Goal: Task Accomplishment & Management: Manage account settings

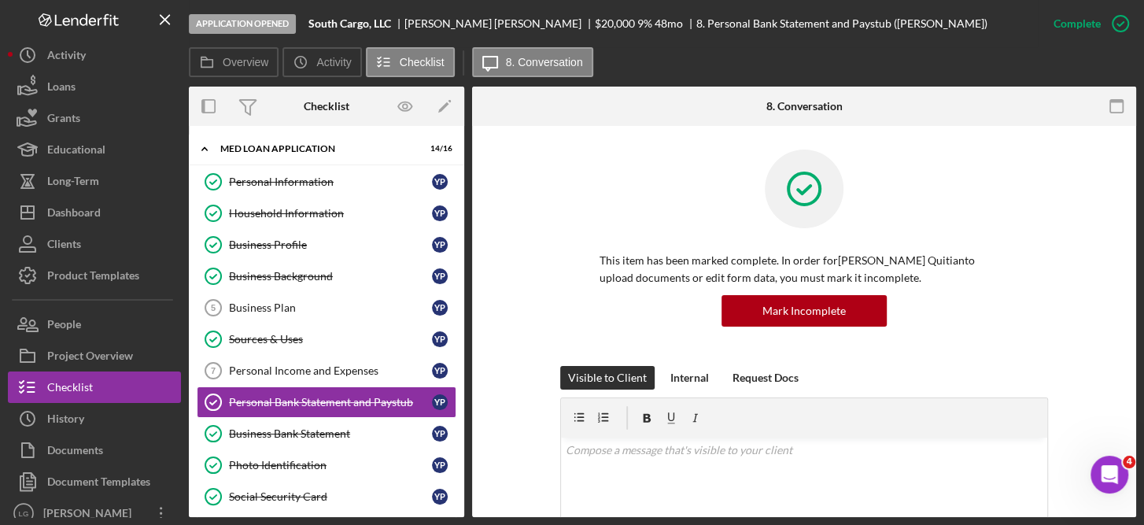
scroll to position [76, 0]
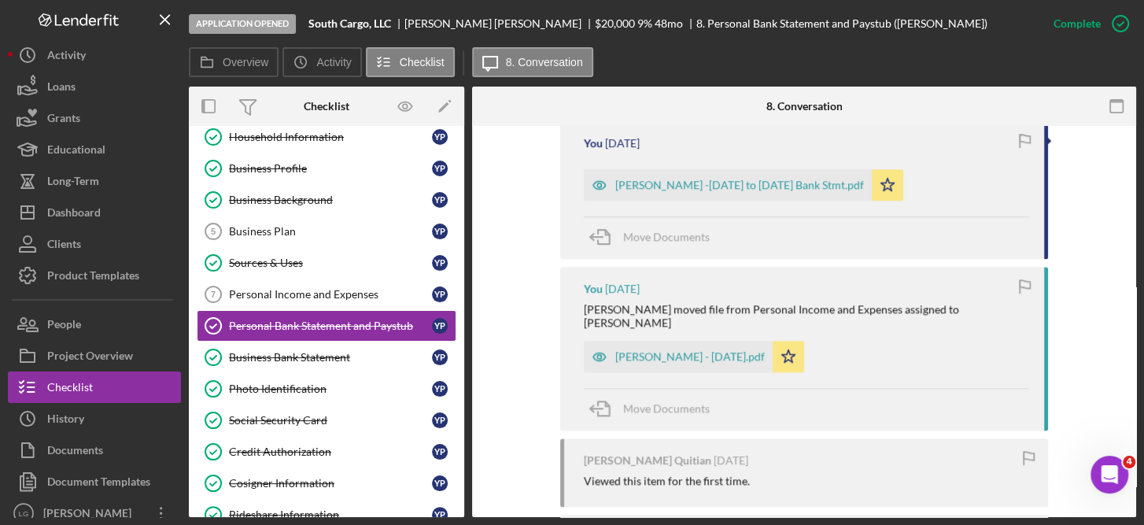
scroll to position [954, 0]
drag, startPoint x: 733, startPoint y: 178, endPoint x: 705, endPoint y: 181, distance: 27.7
drag, startPoint x: 705, startPoint y: 181, endPoint x: 650, endPoint y: 186, distance: 55.3
click at [650, 186] on div "[PERSON_NAME] -[DATE] to [DATE] Bank Stmt.pdf" at bounding box center [739, 185] width 249 height 13
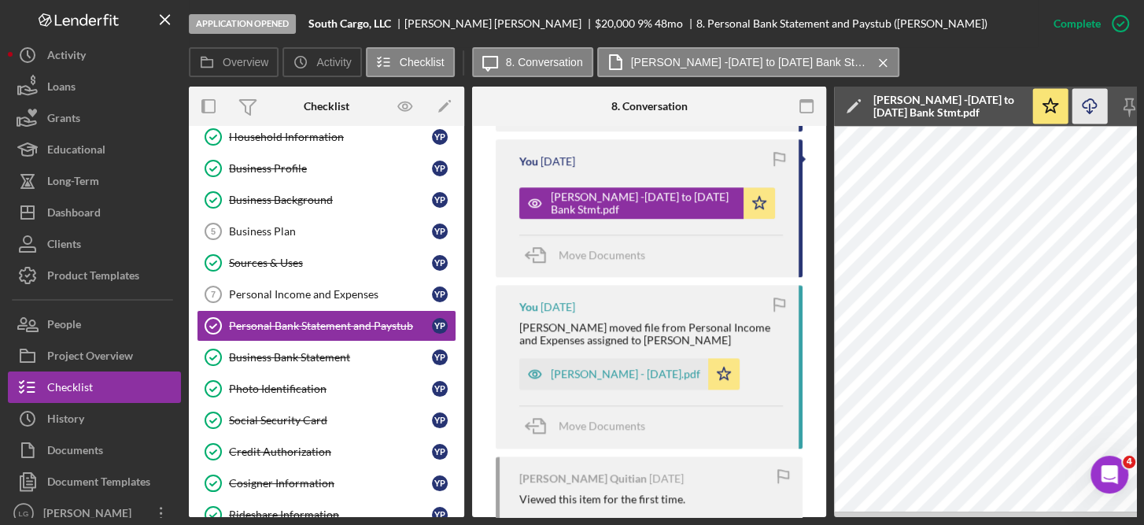
click at [1082, 100] on icon "Icon/Download" at bounding box center [1089, 106] width 35 height 35
click at [958, 99] on div "[PERSON_NAME] -[DATE] to [DATE] Bank Stmt.pdf" at bounding box center [948, 106] width 150 height 25
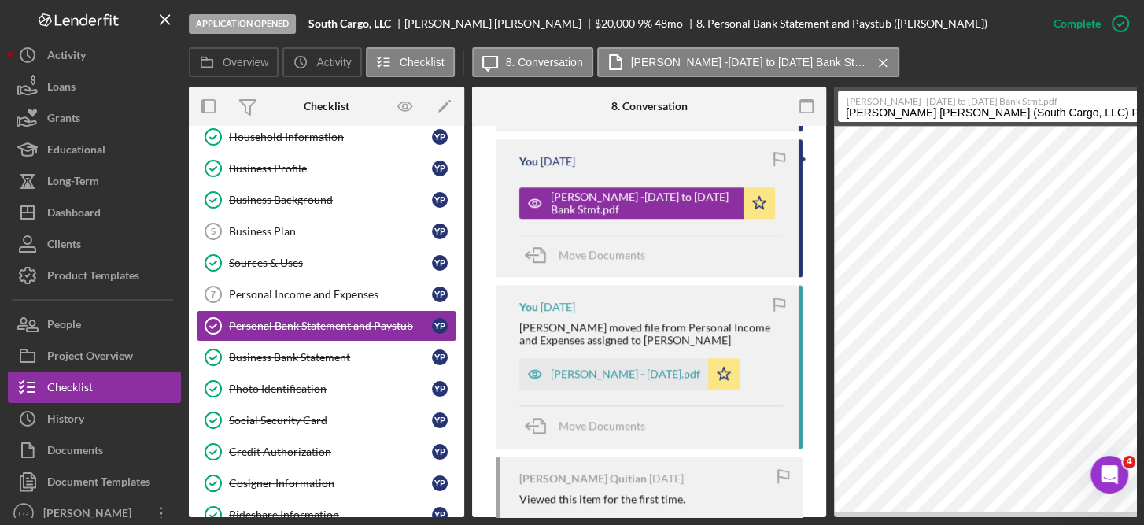
click at [1047, 97] on label "[PERSON_NAME] -[DATE] to [DATE] Bank Stmt.pdf" at bounding box center [1012, 99] width 330 height 16
click at [1047, 97] on input "[PERSON_NAME] [PERSON_NAME] (South Cargo, LLC) Personal Bank Statement and Pays…" at bounding box center [1007, 105] width 339 height 31
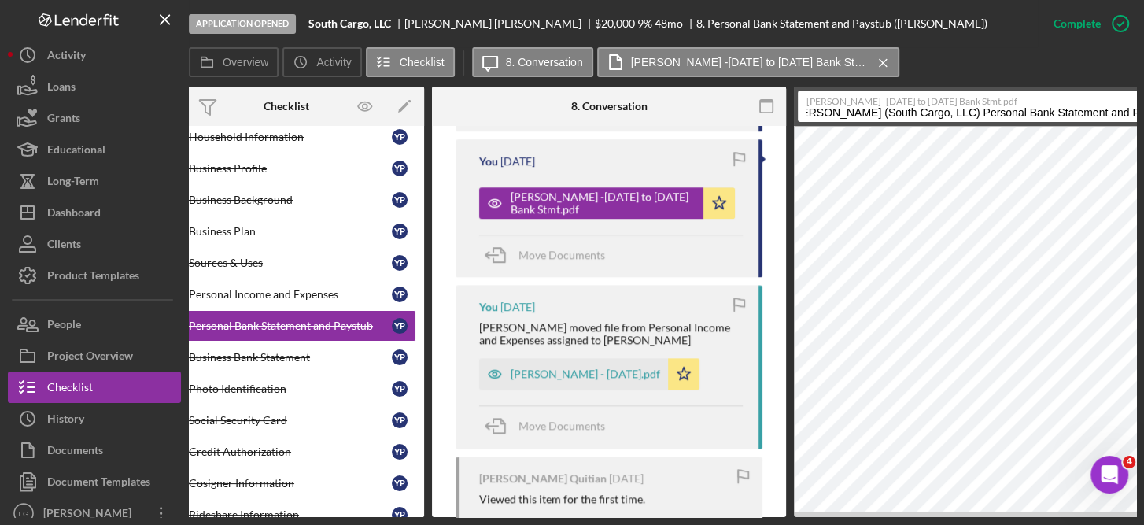
scroll to position [0, 0]
click at [591, 248] on span "Move Documents" at bounding box center [562, 254] width 87 height 13
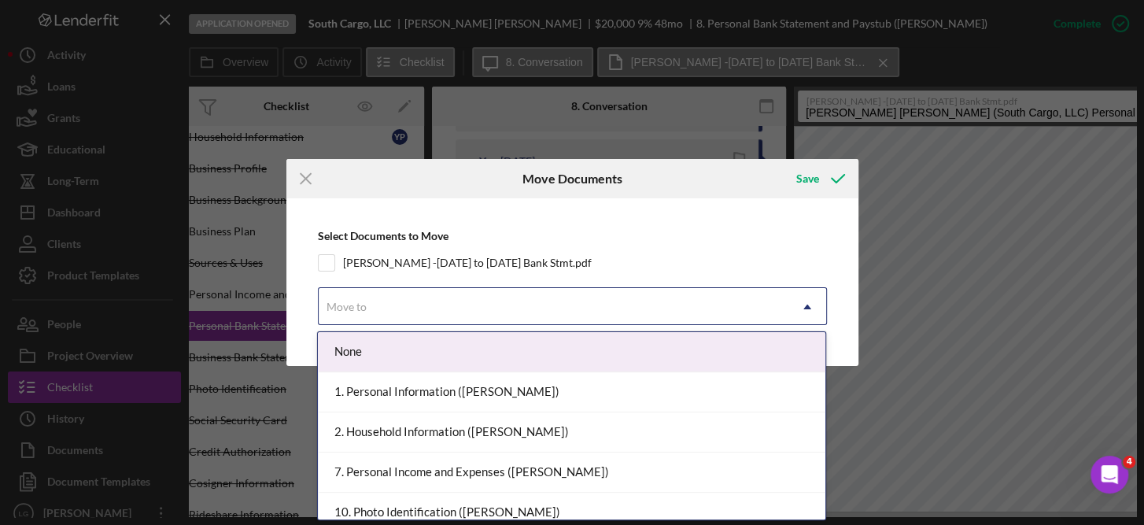
click at [812, 302] on icon "Icon/Dropdown Arrow" at bounding box center [807, 307] width 38 height 38
click at [761, 345] on div "None" at bounding box center [572, 352] width 508 height 40
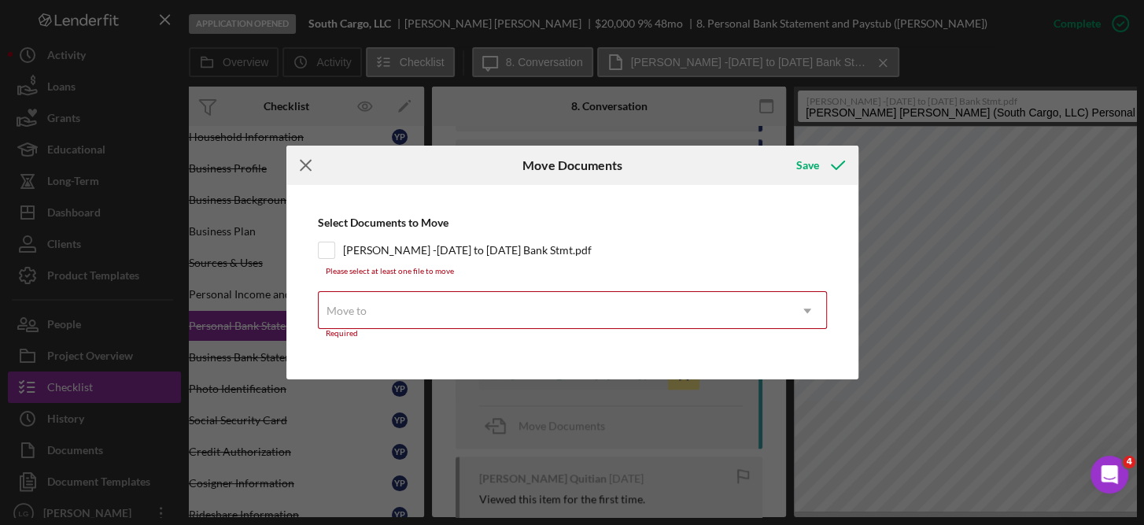
click at [303, 169] on icon "Icon/Menu Close" at bounding box center [305, 165] width 39 height 39
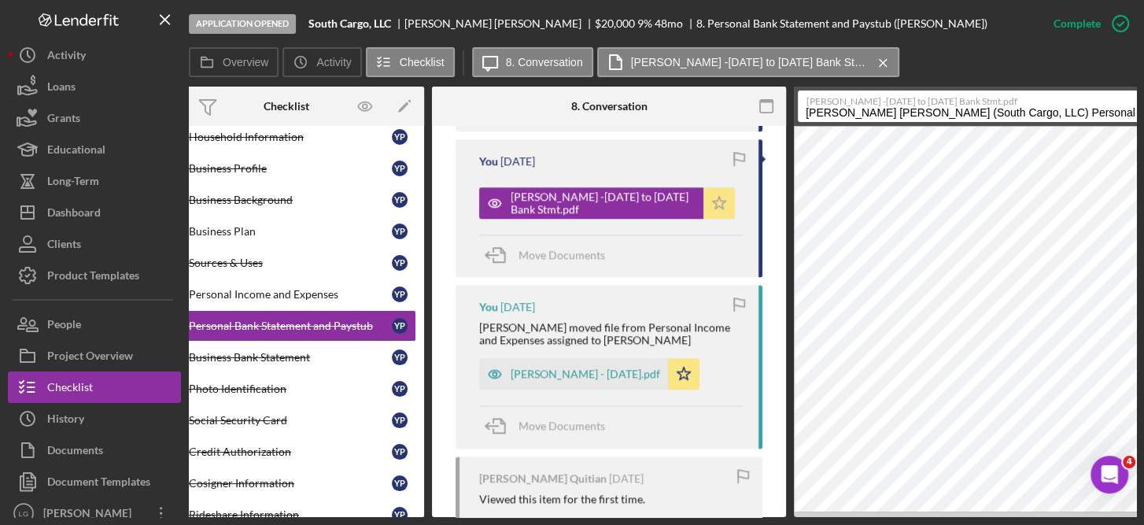
click at [725, 187] on icon "Icon/Star" at bounding box center [718, 202] width 31 height 31
click at [734, 287] on icon "button" at bounding box center [739, 304] width 35 height 35
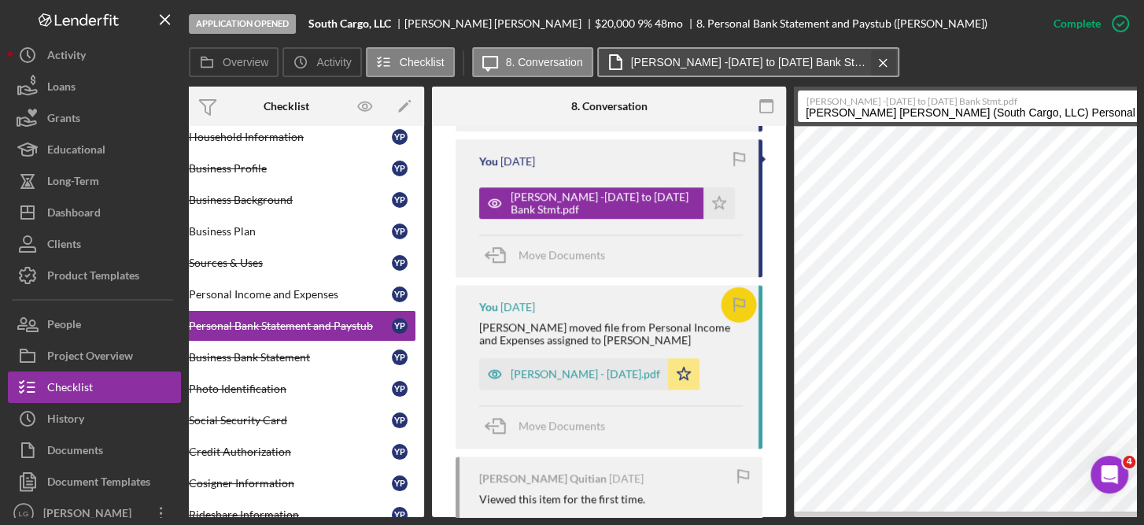
click at [876, 61] on icon "Icon/Menu Close" at bounding box center [883, 62] width 28 height 39
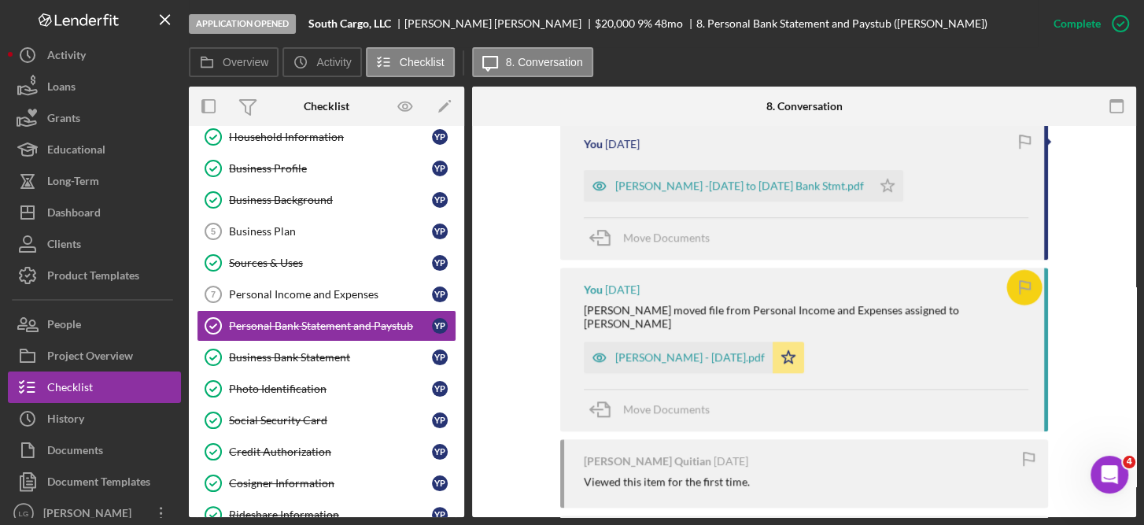
click at [1013, 143] on icon "button" at bounding box center [1024, 141] width 35 height 35
drag, startPoint x: 1021, startPoint y: 283, endPoint x: 511, endPoint y: 313, distance: 510.8
click at [511, 313] on div "You Marked this Complete 17 hours ago You 17 hours ago [PERSON_NAME] - [DATE] t…" at bounding box center [804, 193] width 617 height 993
click at [1025, 275] on icon "button" at bounding box center [1024, 287] width 35 height 35
click at [1105, 169] on div "You Marked this Complete 17 hours ago You 17 hours ago [PERSON_NAME] - [DATE] t…" at bounding box center [804, 193] width 617 height 993
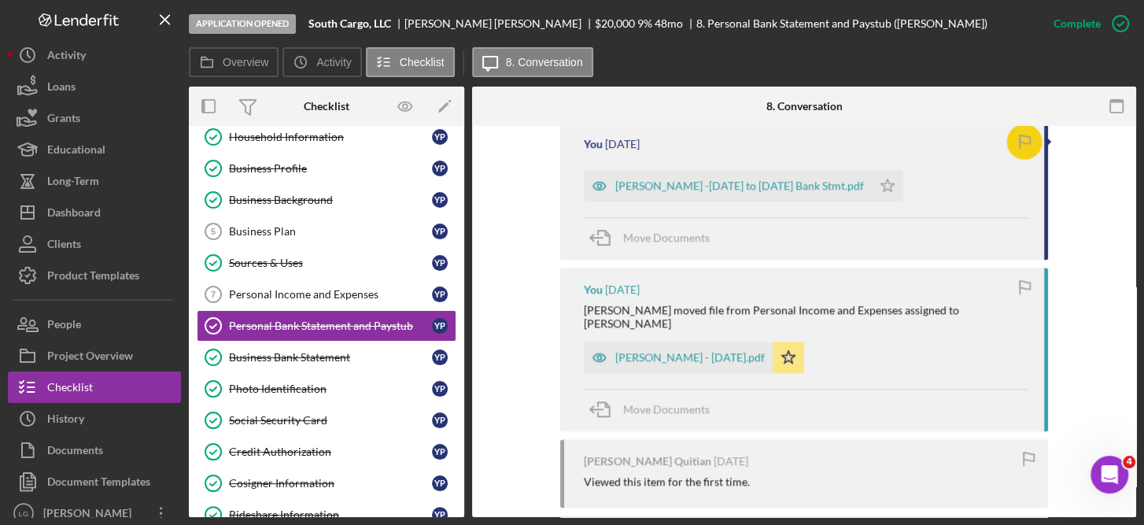
click at [1022, 131] on icon "button" at bounding box center [1024, 141] width 35 height 35
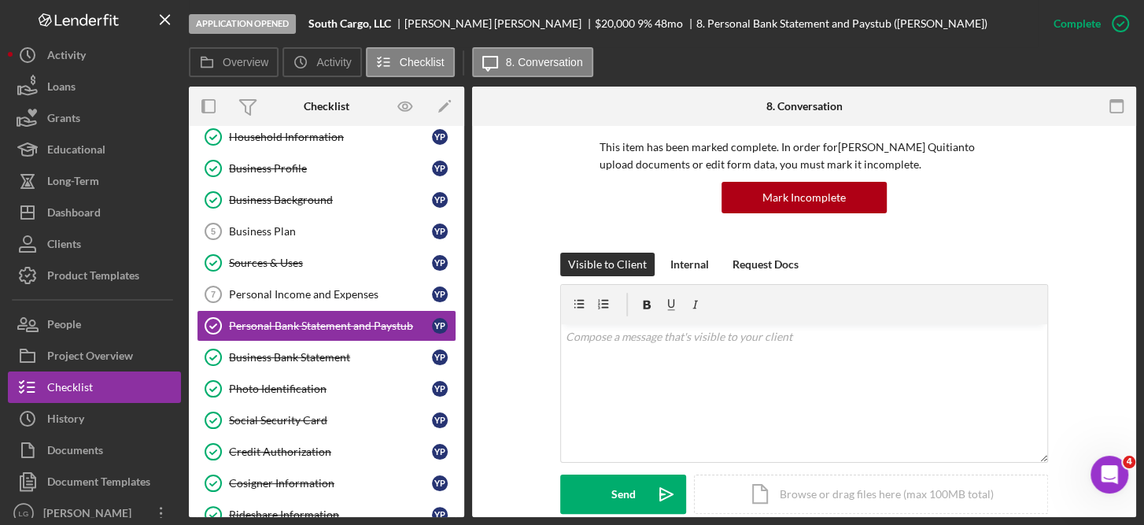
scroll to position [113, 0]
click at [825, 186] on div "Mark Incomplete" at bounding box center [803, 197] width 83 height 31
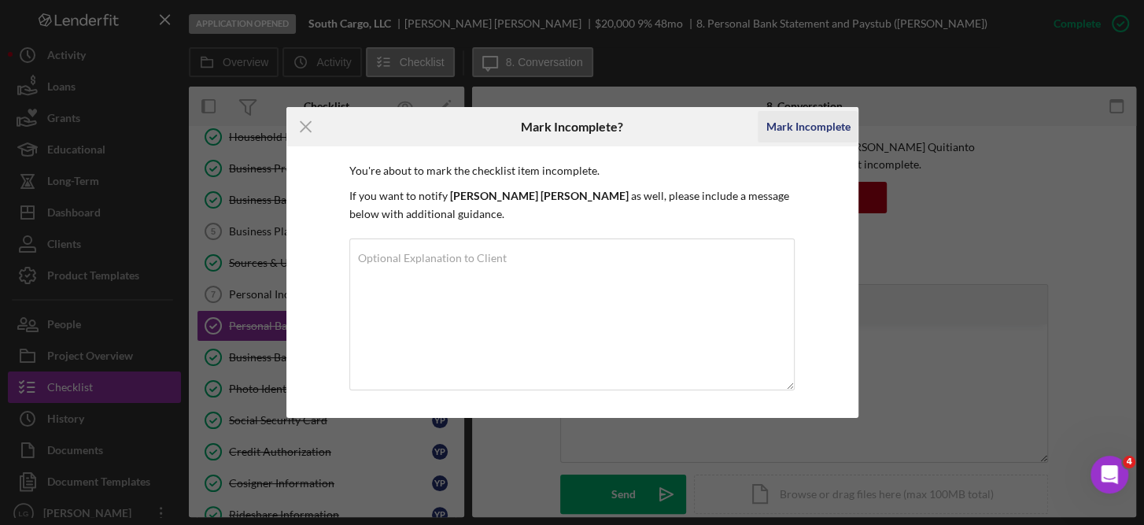
click at [817, 122] on div "Mark Incomplete" at bounding box center [808, 126] width 84 height 31
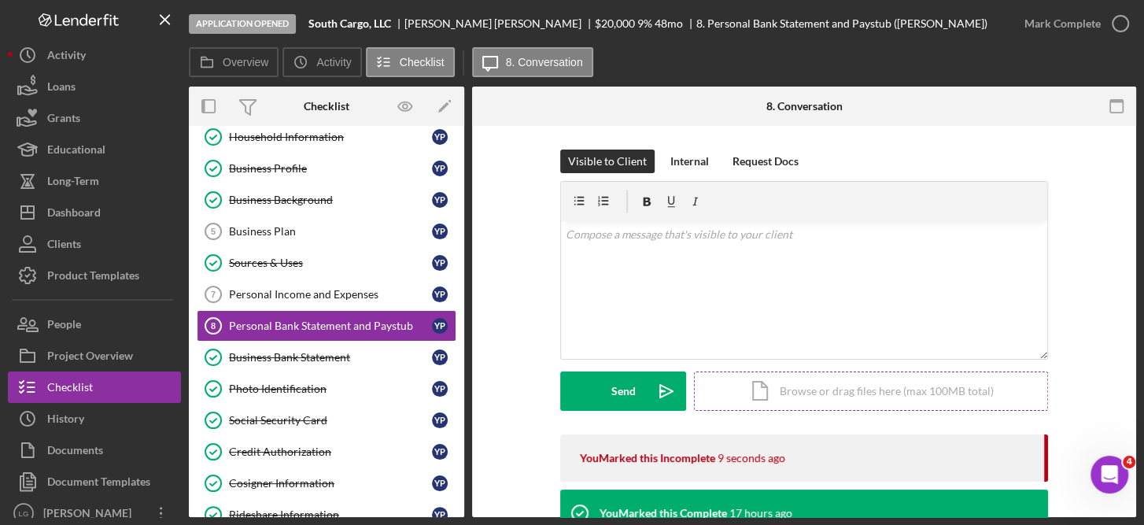
click at [850, 391] on div "Icon/Document Browse or drag files here (max 100MB total) Tap to choose files o…" at bounding box center [871, 390] width 354 height 39
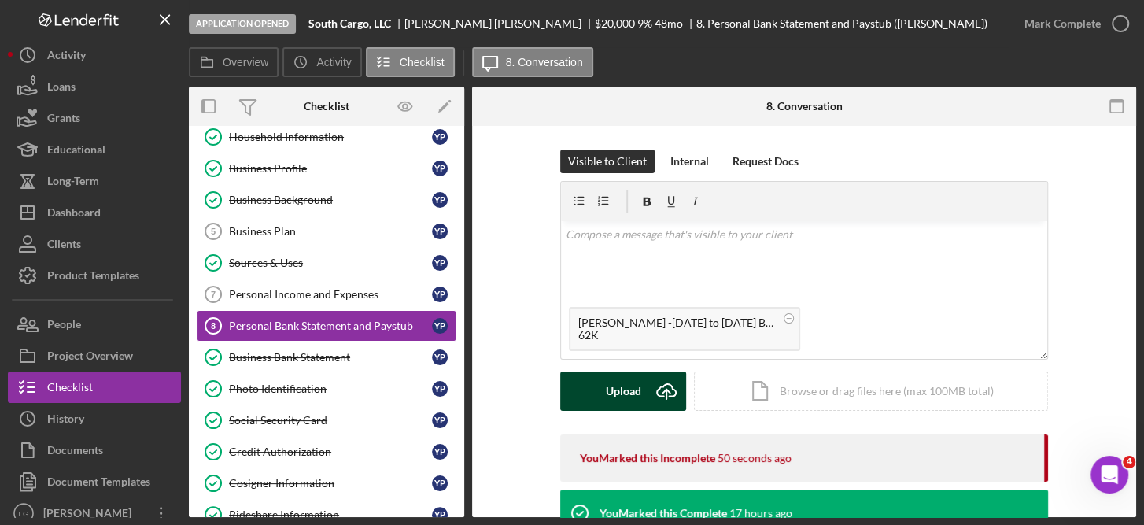
click at [640, 379] on button "Upload Icon/Upload" at bounding box center [623, 390] width 126 height 39
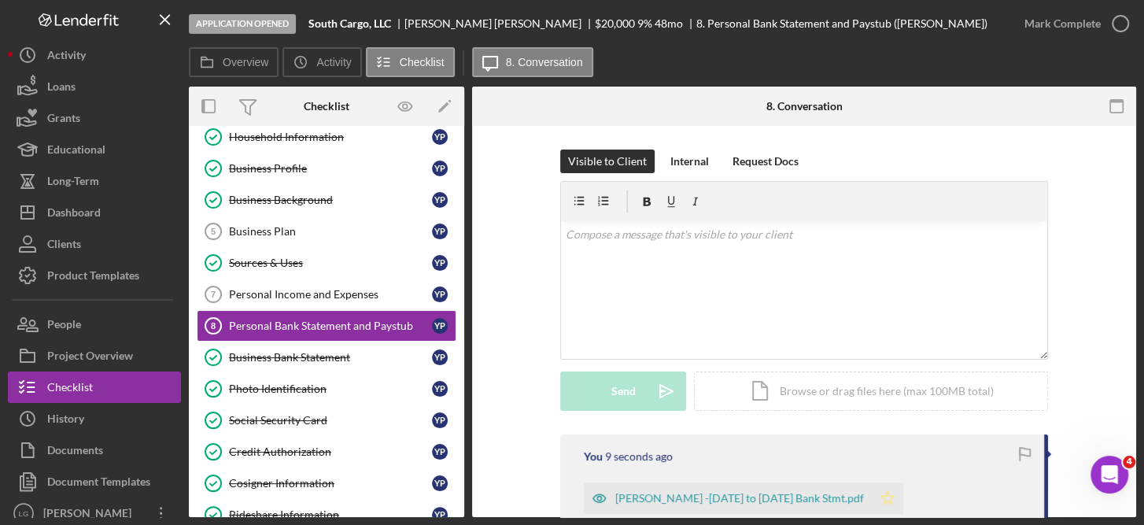
click at [872, 498] on icon "Icon/Star" at bounding box center [887, 497] width 31 height 31
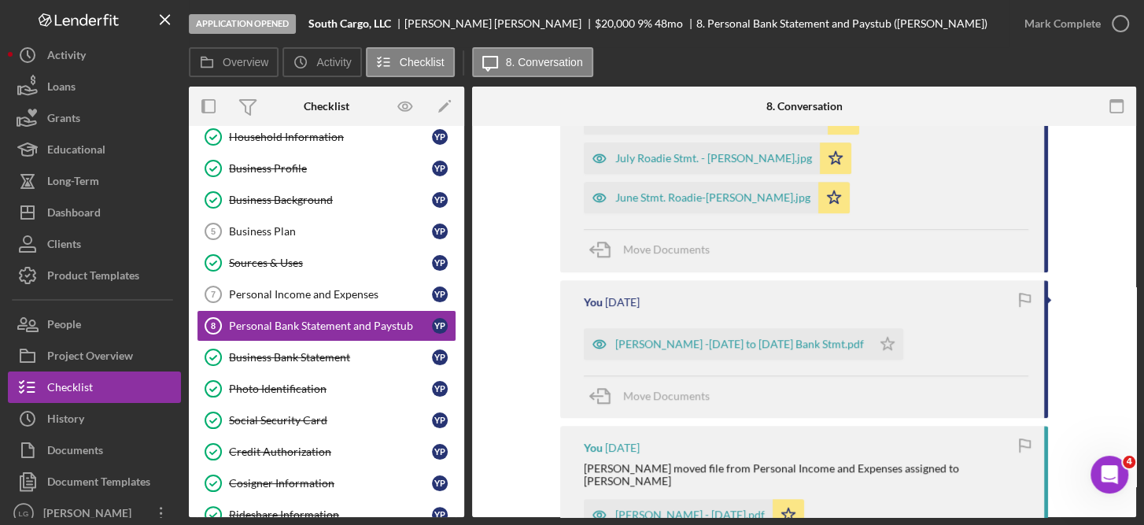
scroll to position [783, 0]
click at [1025, 295] on icon "button" at bounding box center [1024, 296] width 35 height 35
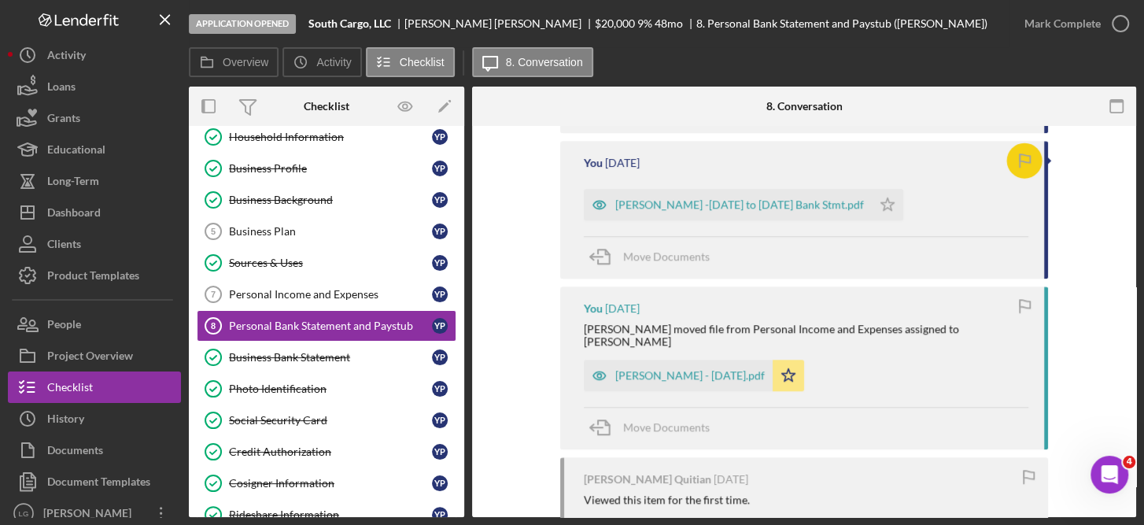
scroll to position [914, 0]
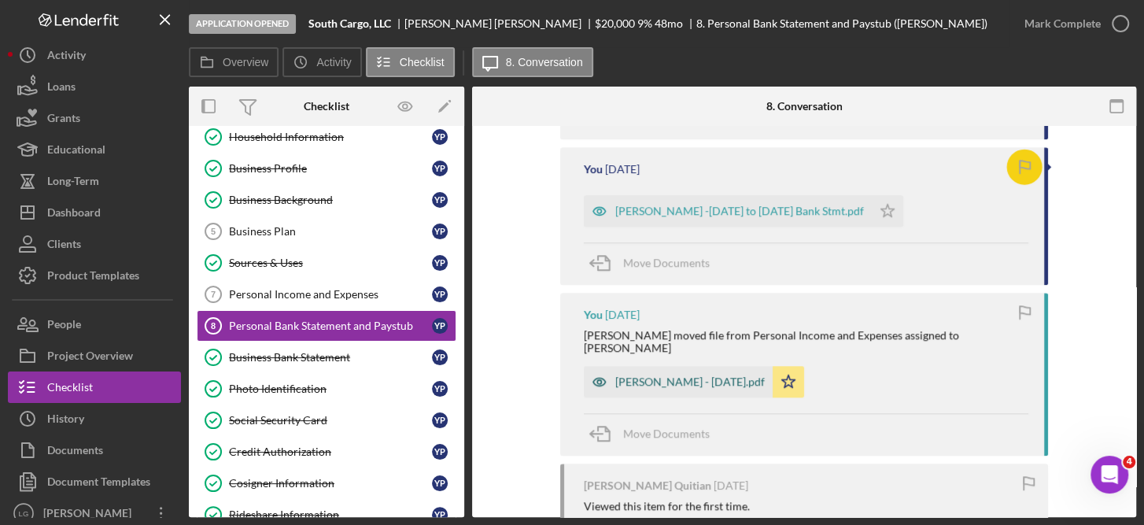
click at [707, 375] on div "[PERSON_NAME] - [DATE].pdf" at bounding box center [690, 381] width 150 height 13
click at [707, 368] on div "[PERSON_NAME] - [DATE].pdf Icon/Star" at bounding box center [698, 377] width 228 height 39
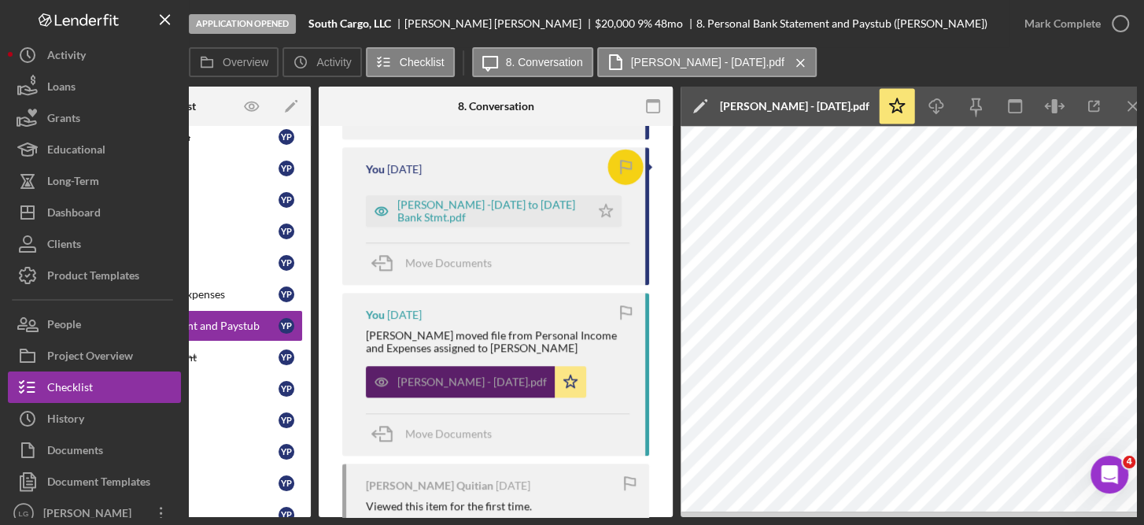
scroll to position [0, 170]
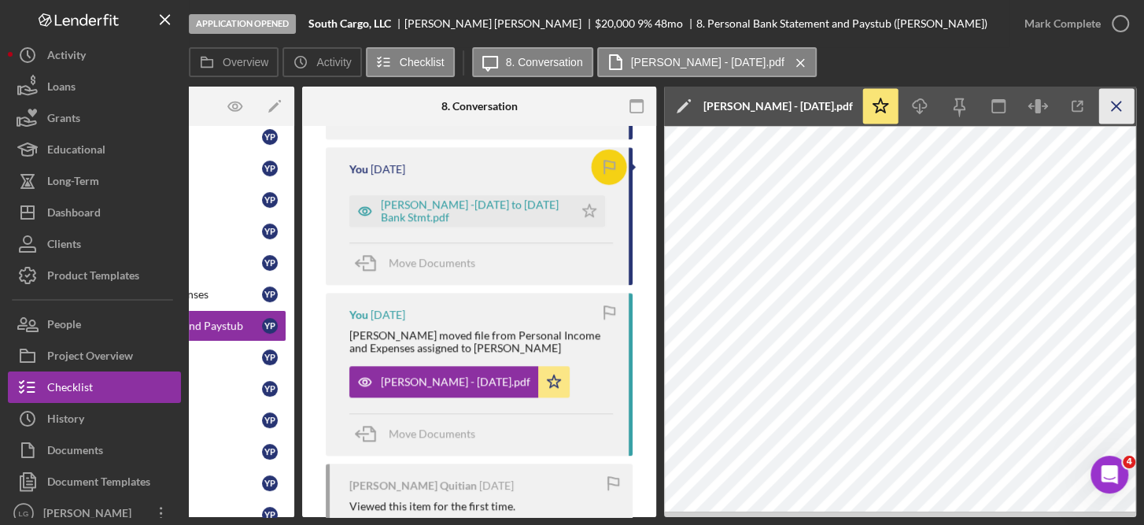
click at [1120, 106] on icon "Icon/Menu Close" at bounding box center [1116, 106] width 35 height 35
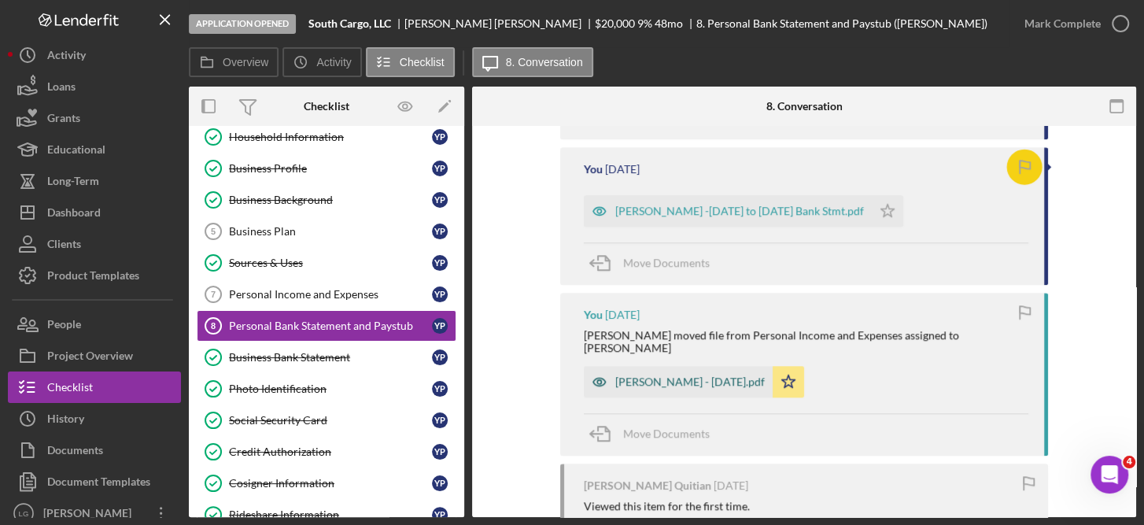
click at [700, 375] on div "[PERSON_NAME] - [DATE].pdf" at bounding box center [690, 381] width 150 height 13
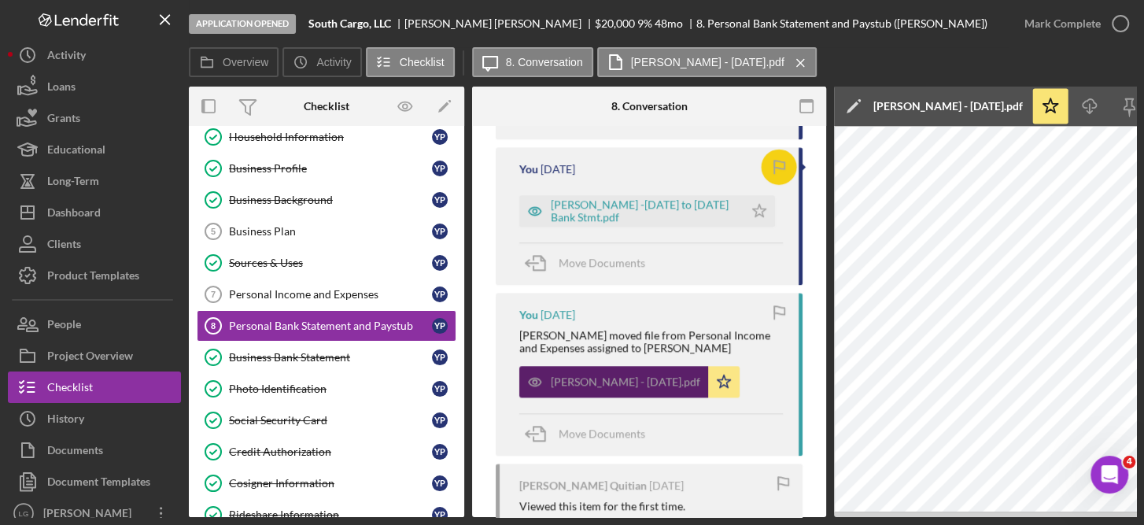
scroll to position [0, 170]
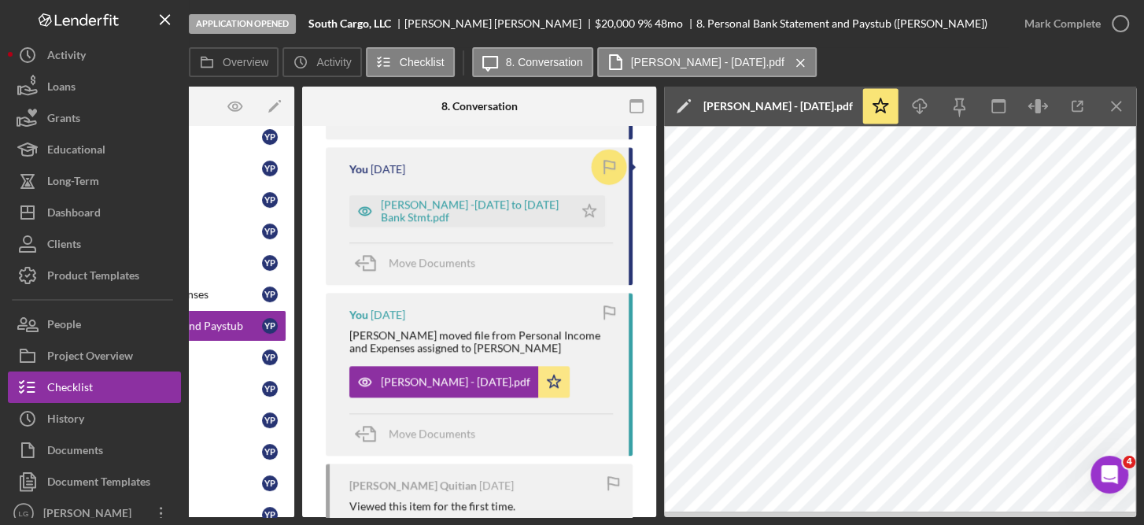
drag, startPoint x: 596, startPoint y: 167, endPoint x: 655, endPoint y: 367, distance: 209.1
click at [35, 305] on div "Application Opened South Cargo, LLC [PERSON_NAME] Quitian $20,000 $20,000 9 % 4…" at bounding box center [572, 258] width 1128 height 517
click at [1110, 107] on icon "Icon/Menu Close" at bounding box center [1116, 106] width 35 height 35
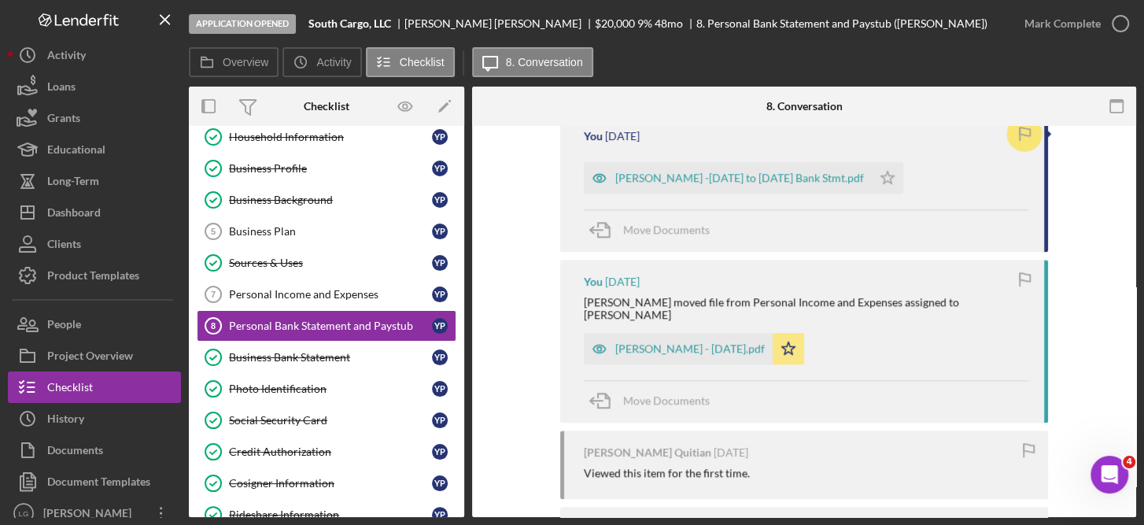
scroll to position [946, 0]
click at [703, 334] on div "[PERSON_NAME] - [DATE].pdf" at bounding box center [678, 349] width 189 height 31
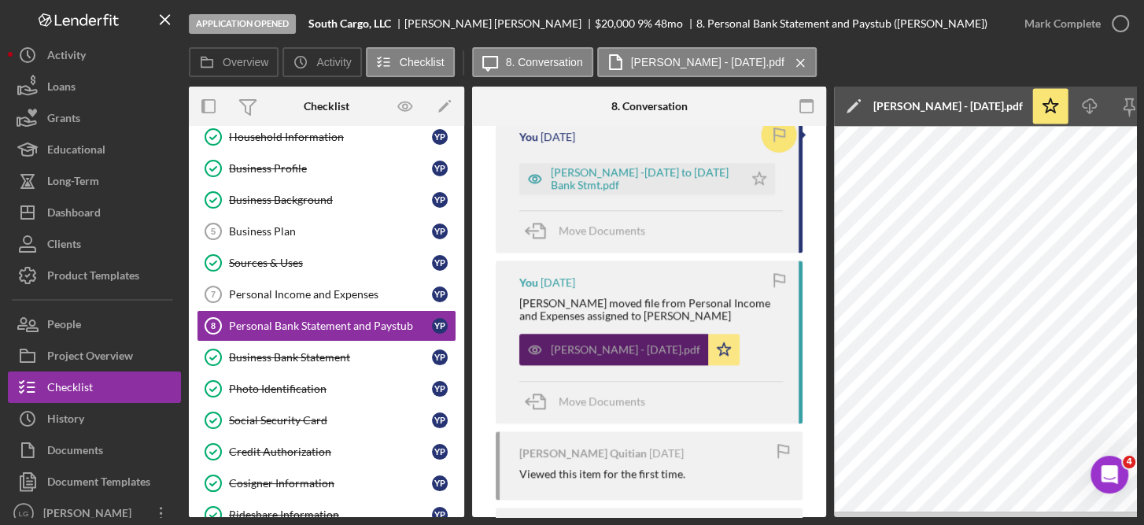
click at [703, 326] on div "[PERSON_NAME] - [DATE].pdf Icon/Star" at bounding box center [633, 345] width 228 height 39
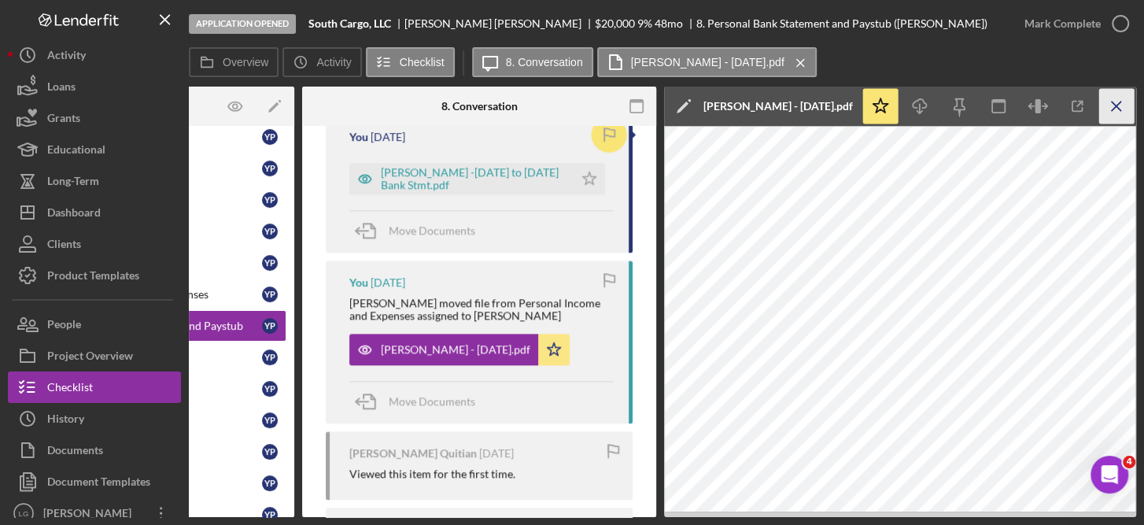
click at [1117, 112] on icon "Icon/Menu Close" at bounding box center [1116, 106] width 35 height 35
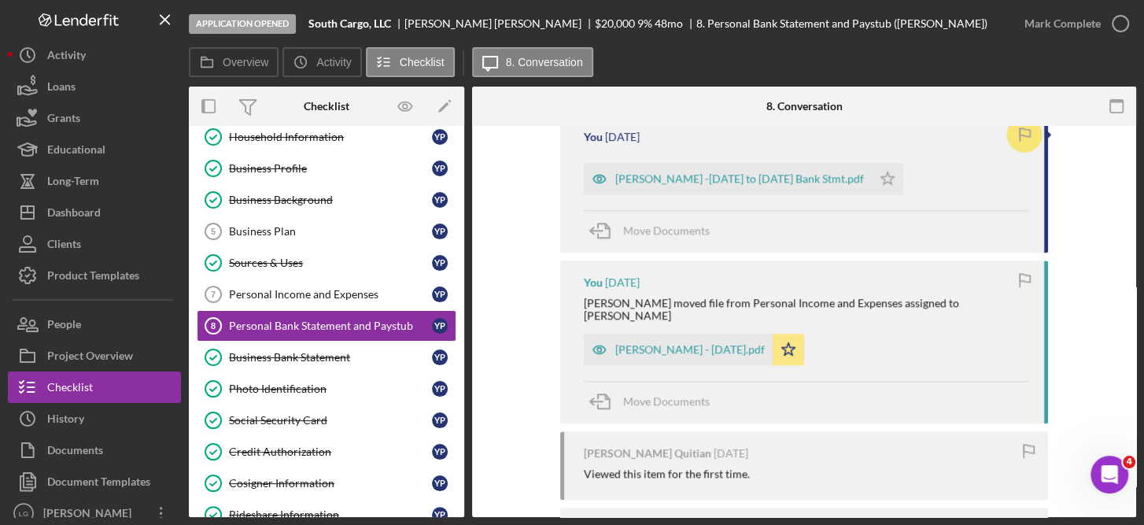
click at [924, 467] on div "Viewed this item for the first time." at bounding box center [808, 473] width 449 height 13
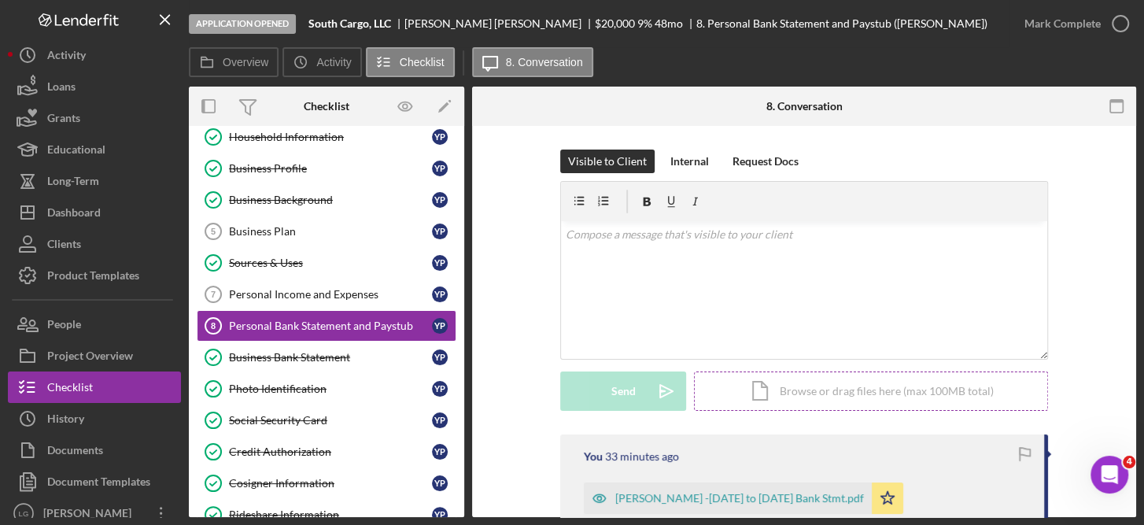
click at [872, 389] on div "Icon/Document Browse or drag files here (max 100MB total) Tap to choose files o…" at bounding box center [871, 390] width 354 height 39
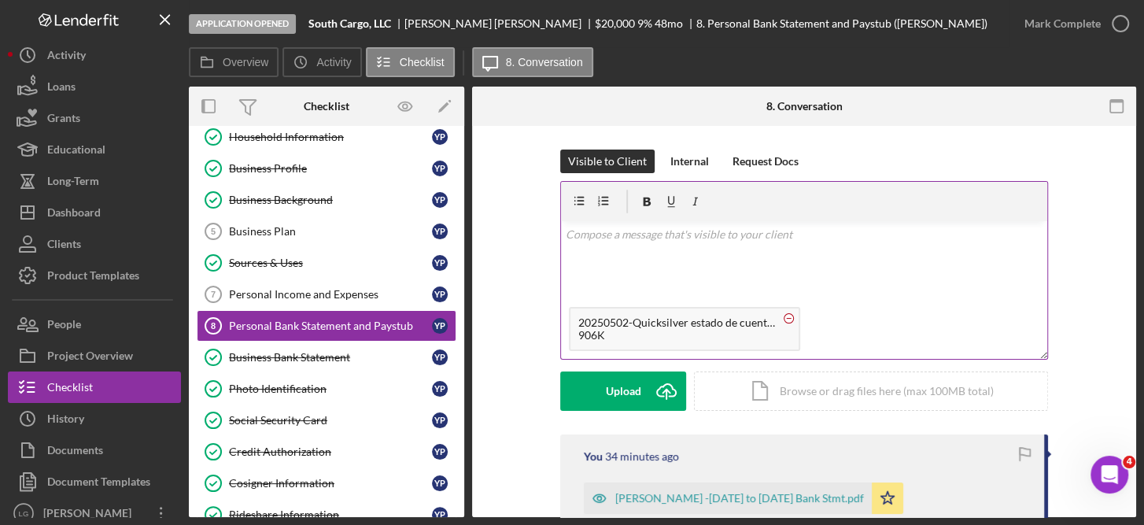
click at [788, 319] on circle at bounding box center [788, 317] width 9 height 9
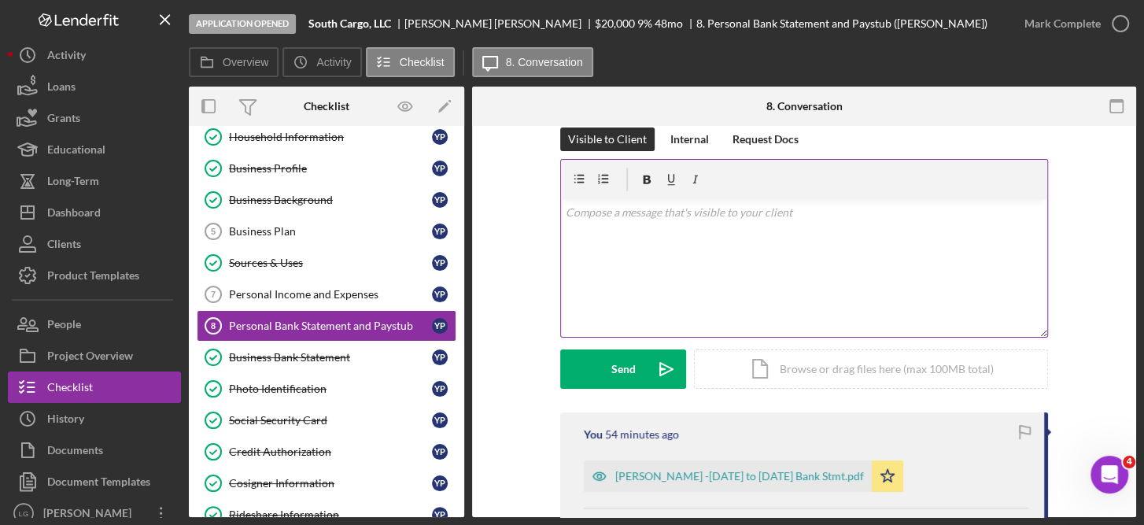
scroll to position [21, 0]
click at [861, 372] on div "Icon/Document Browse or drag files here (max 100MB total) Tap to choose files o…" at bounding box center [871, 369] width 354 height 39
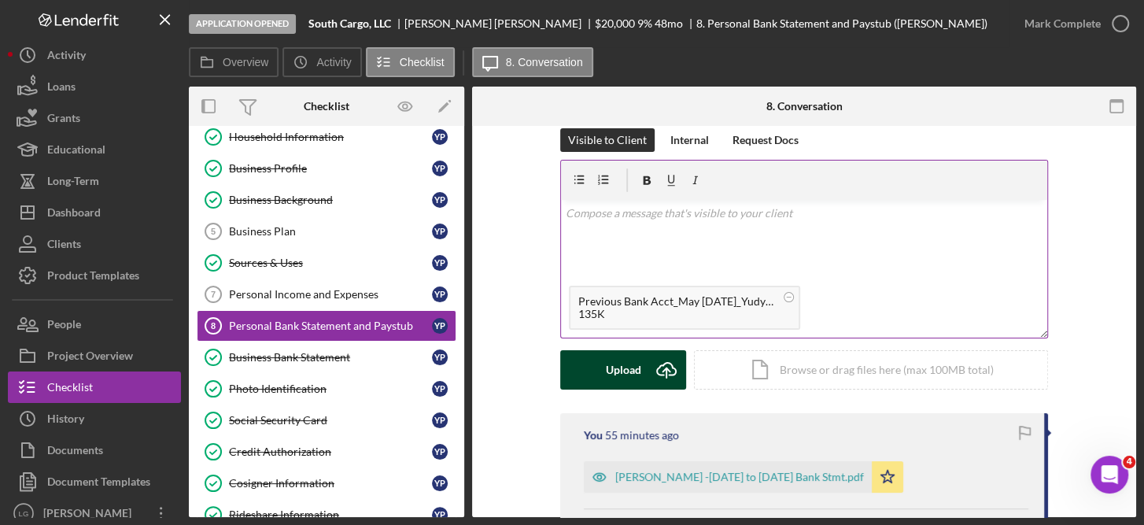
click at [634, 360] on div "Upload" at bounding box center [623, 369] width 35 height 39
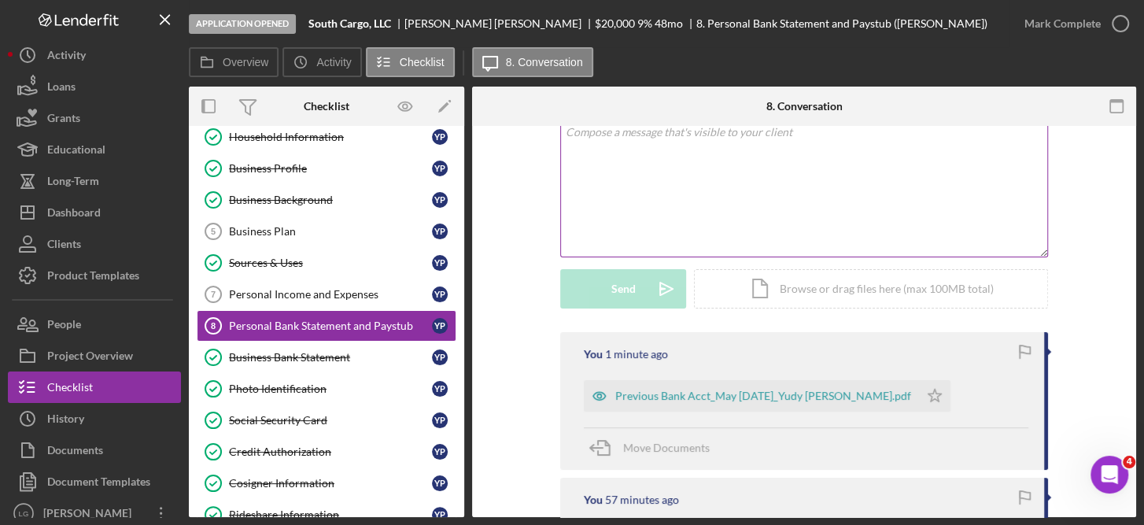
scroll to position [0, 0]
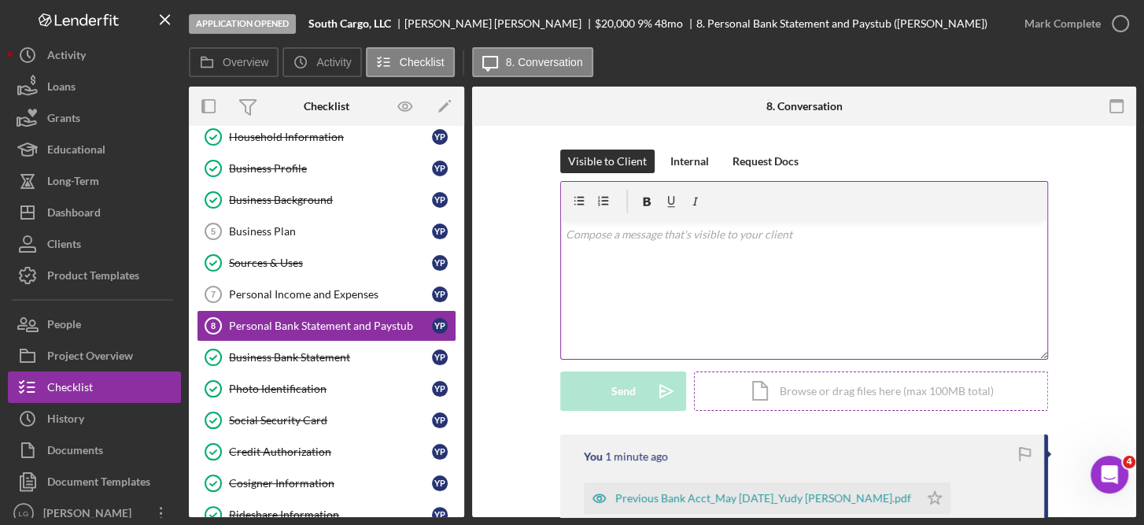
click at [861, 388] on div "Icon/Document Browse or drag files here (max 100MB total) Tap to choose files o…" at bounding box center [871, 390] width 354 height 39
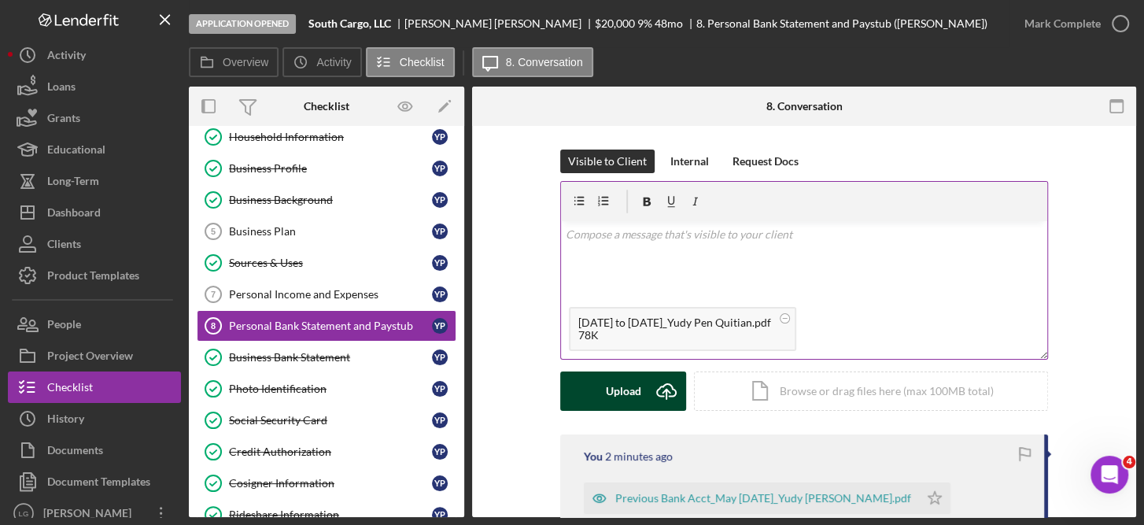
click at [628, 388] on div "Upload" at bounding box center [623, 390] width 35 height 39
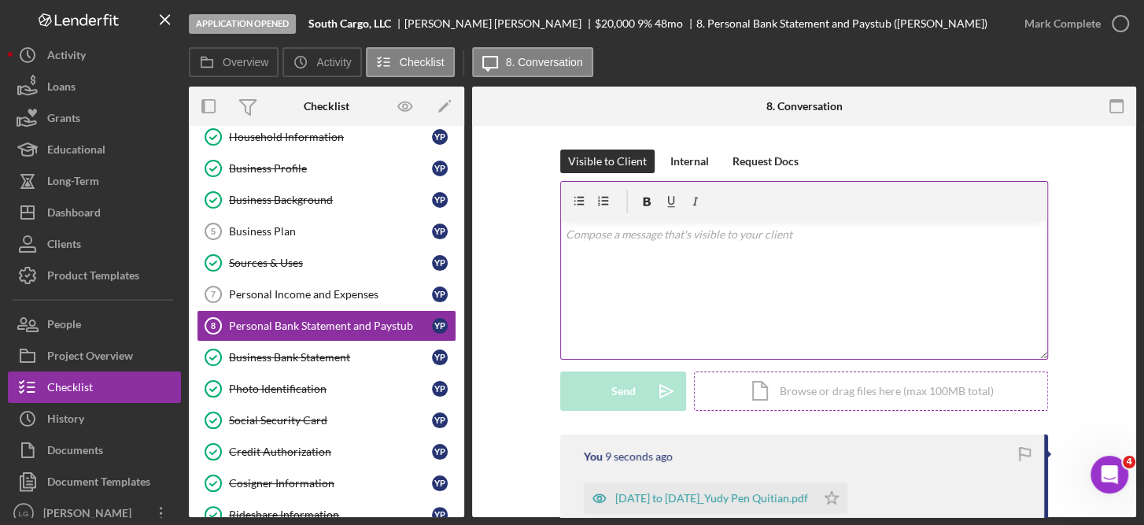
click at [828, 387] on div "Icon/Document Browse or drag files here (max 100MB total) Tap to choose files o…" at bounding box center [871, 390] width 354 height 39
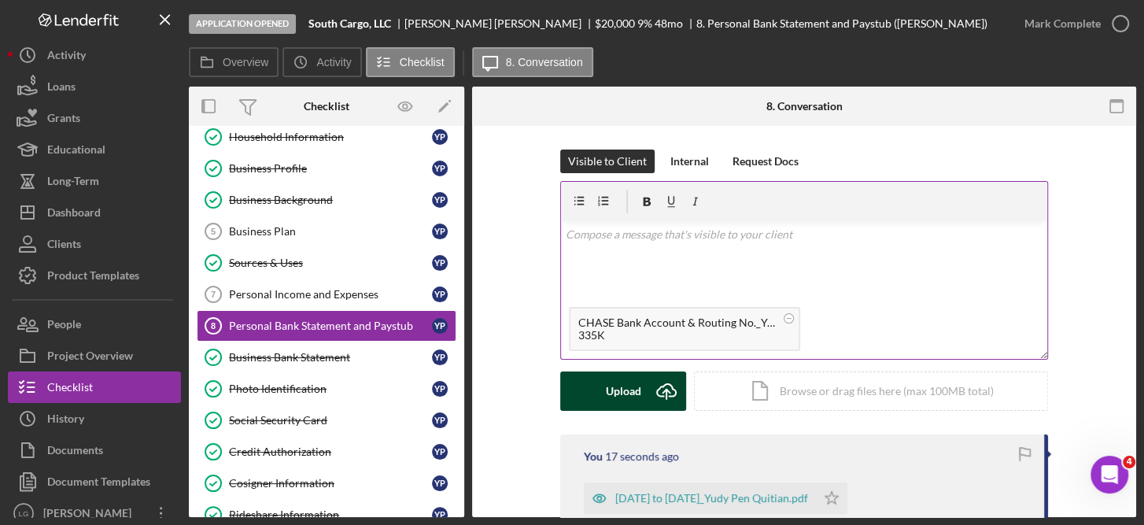
click at [647, 389] on icon "Icon/Upload" at bounding box center [666, 390] width 39 height 39
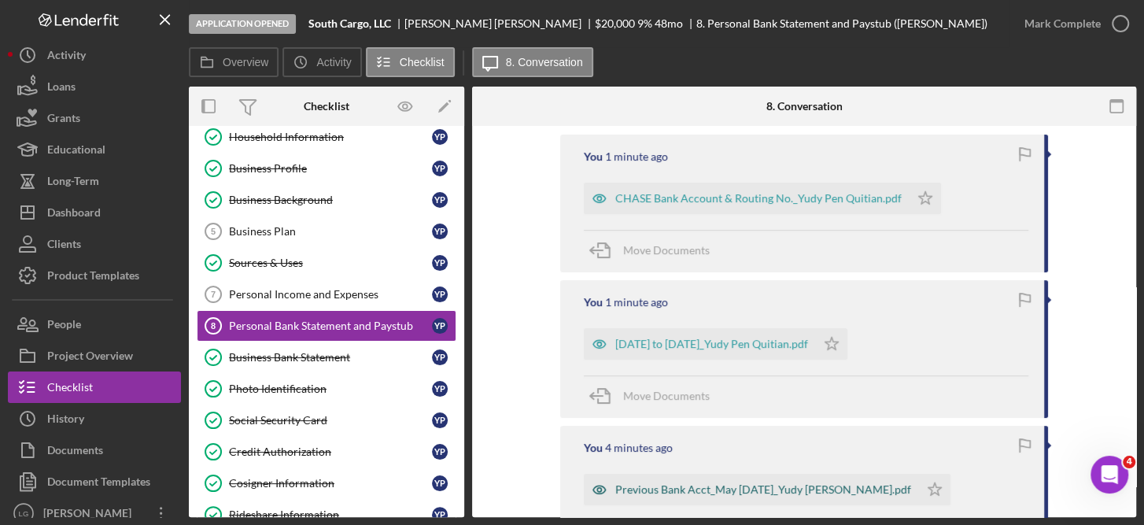
scroll to position [267, 0]
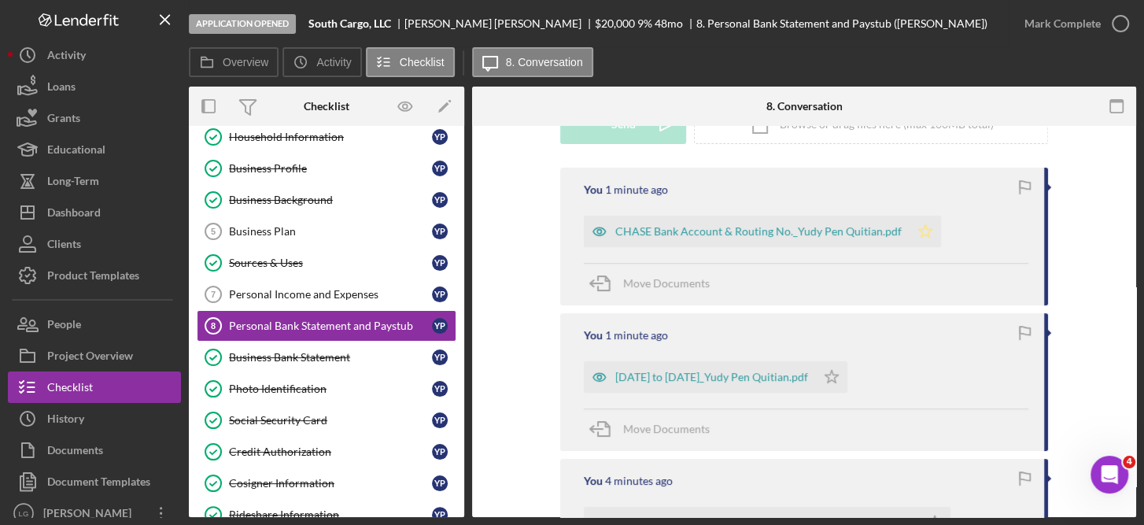
click at [923, 232] on icon "Icon/Star" at bounding box center [925, 231] width 31 height 31
click at [847, 377] on icon "Icon/Star" at bounding box center [831, 376] width 31 height 31
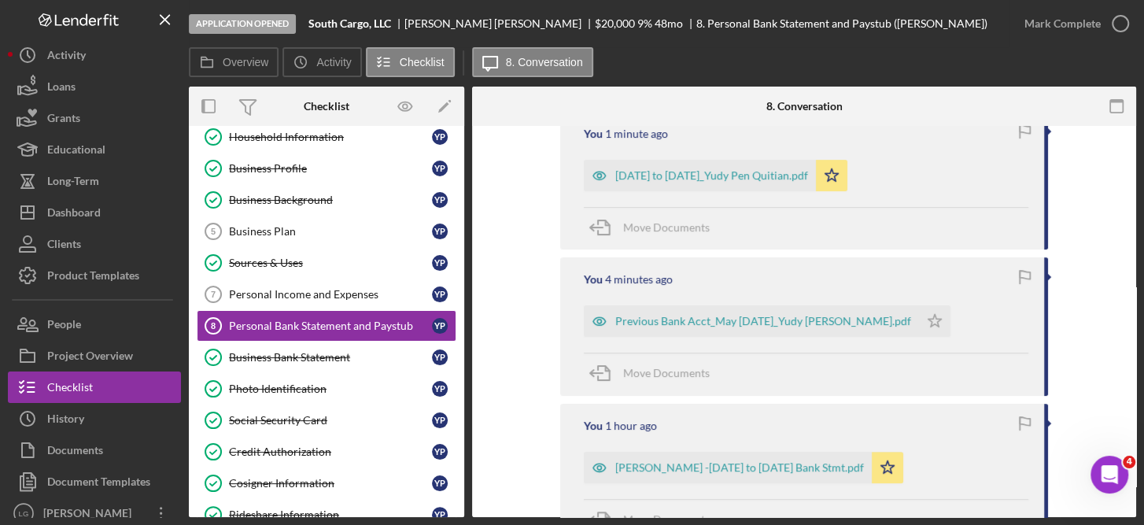
scroll to position [471, 0]
click at [929, 321] on icon "Icon/Star" at bounding box center [934, 318] width 31 height 31
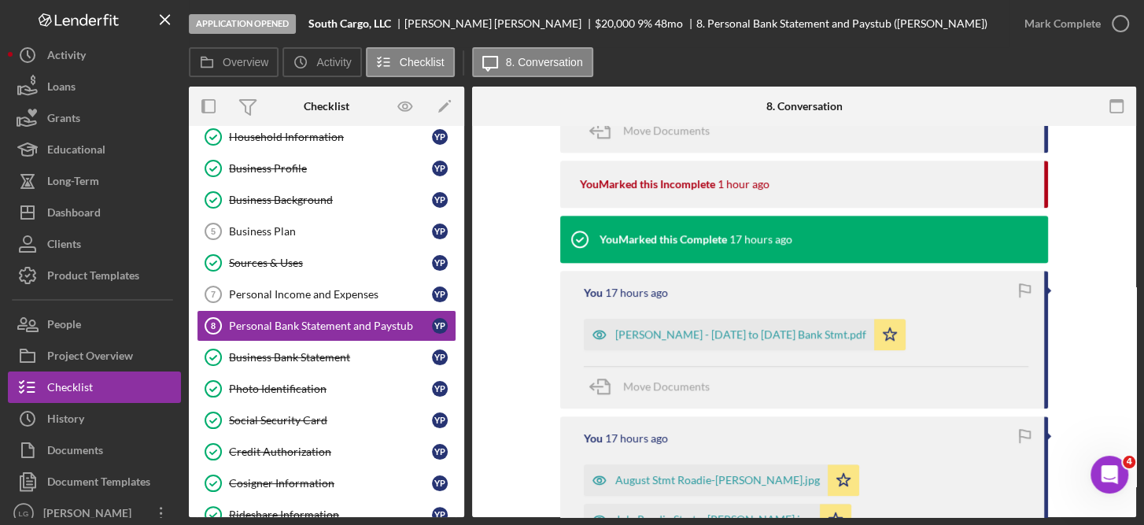
scroll to position [869, 0]
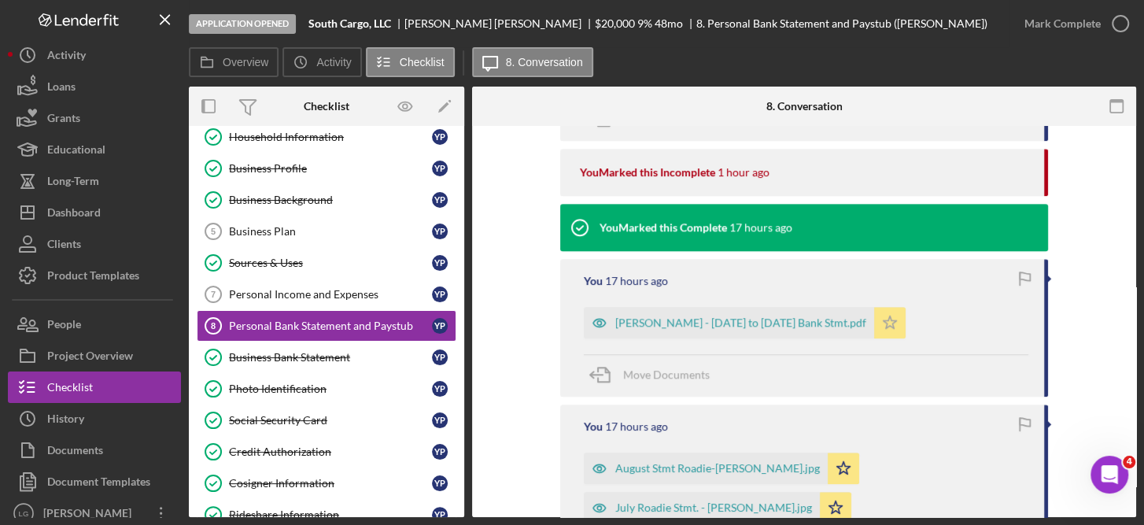
click at [884, 318] on polygon "button" at bounding box center [890, 322] width 13 height 13
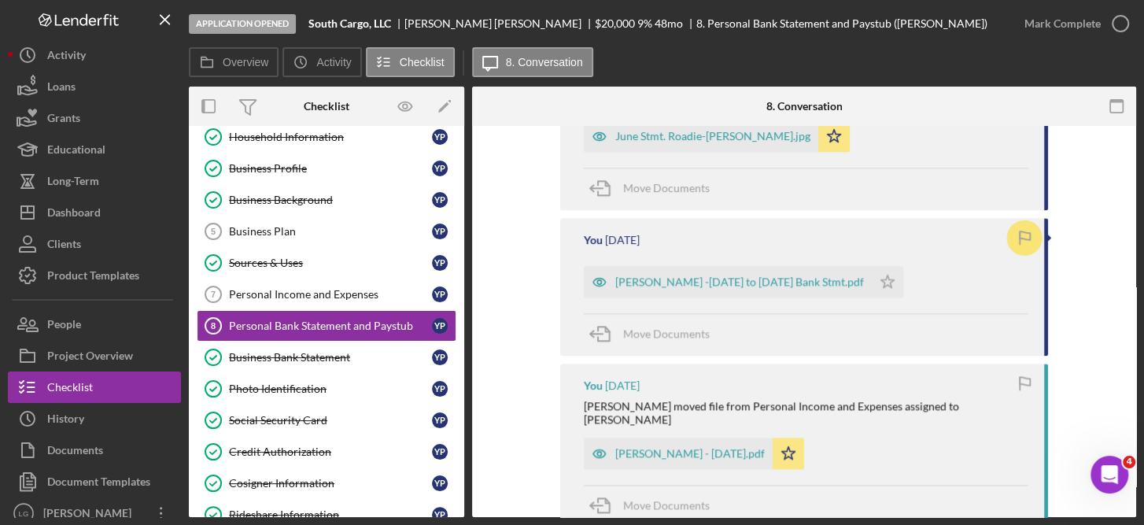
scroll to position [1289, 0]
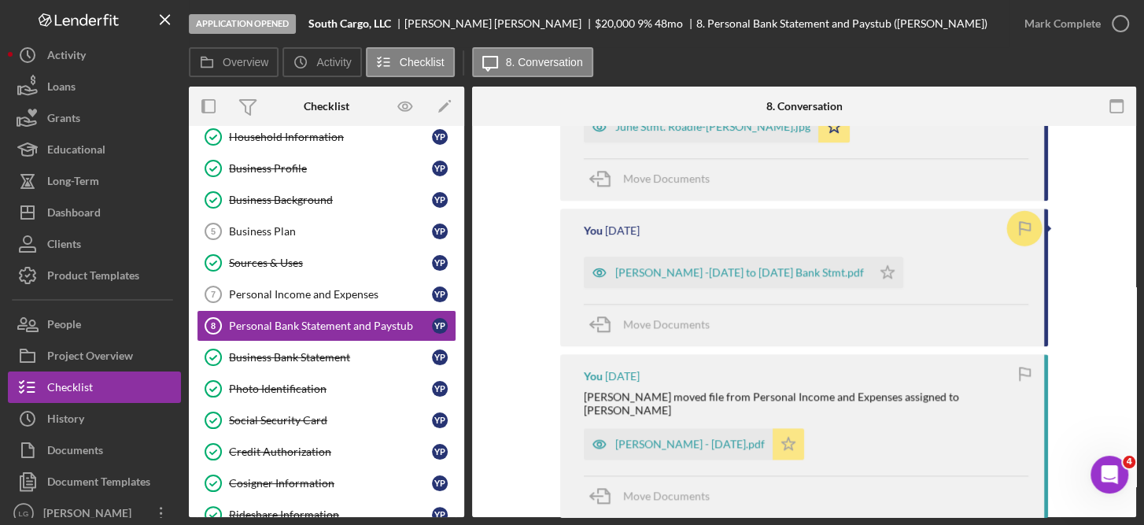
click at [782, 437] on polygon "button" at bounding box center [788, 443] width 13 height 13
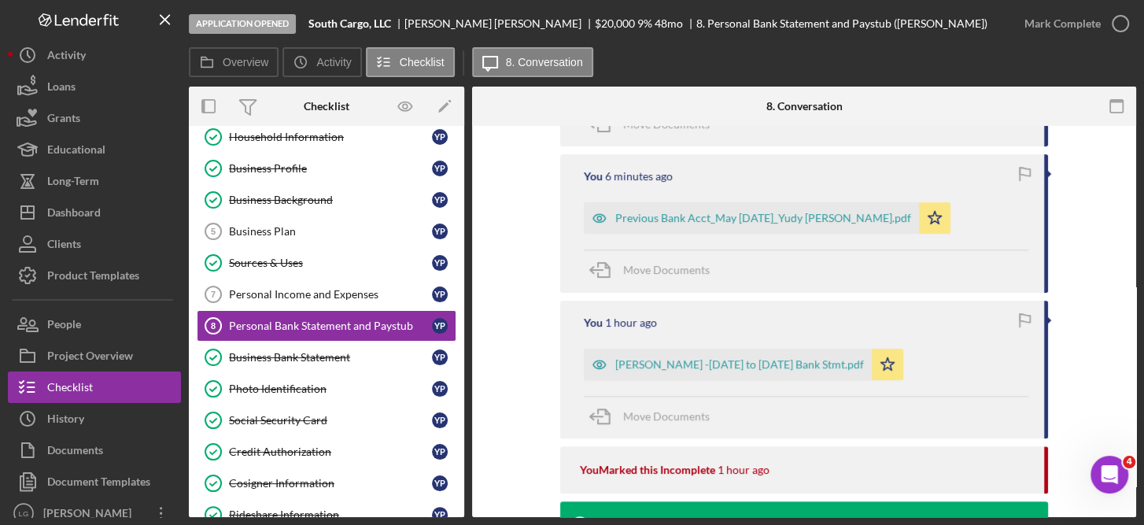
scroll to position [230, 0]
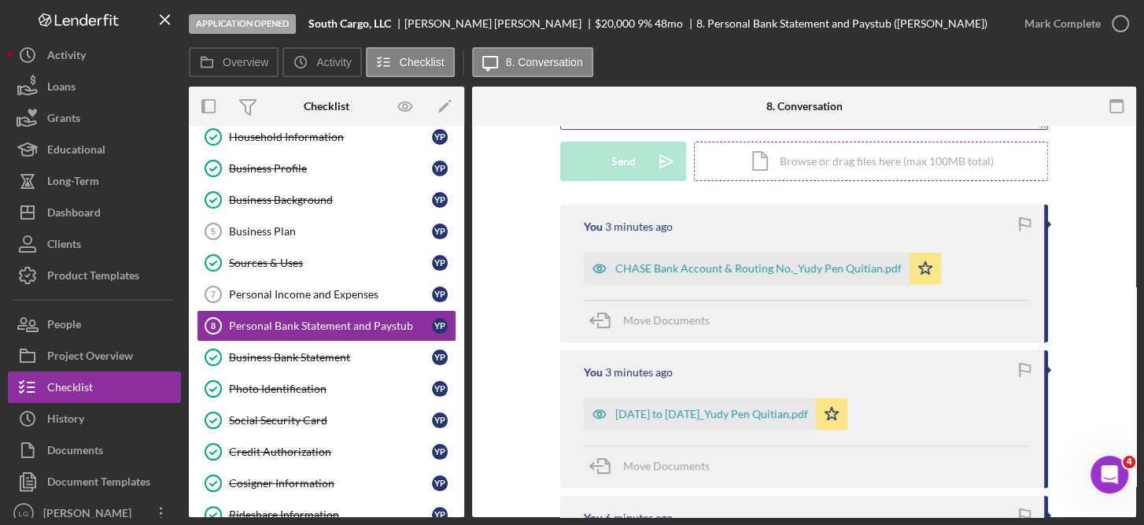
click at [884, 158] on div "Icon/Document Browse or drag files here (max 100MB total) Tap to choose files o…" at bounding box center [871, 161] width 354 height 39
click at [642, 151] on button "Upload Icon/Upload" at bounding box center [623, 161] width 126 height 39
click at [848, 264] on icon "Icon/Star" at bounding box center [860, 268] width 31 height 31
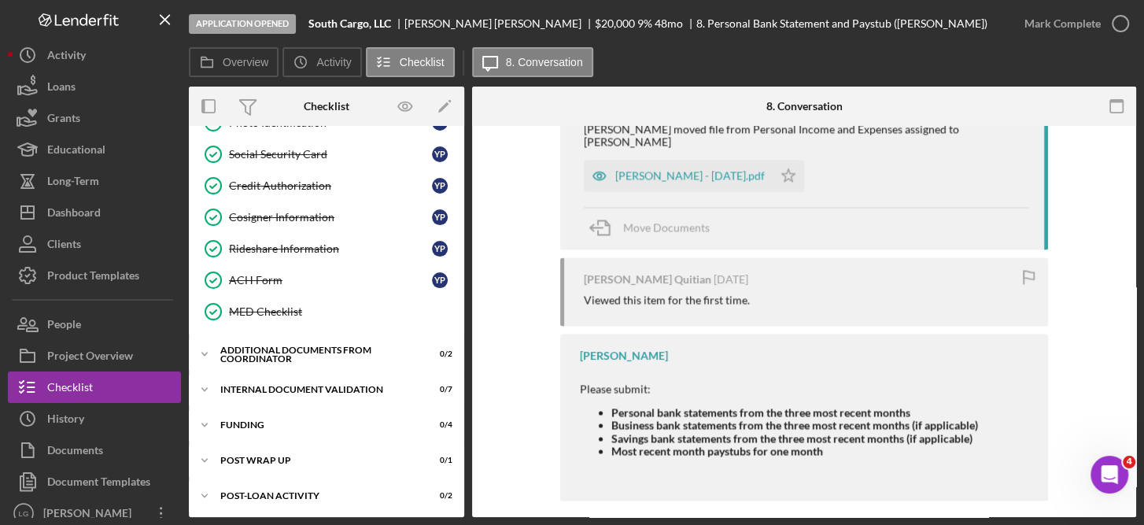
scroll to position [375, 0]
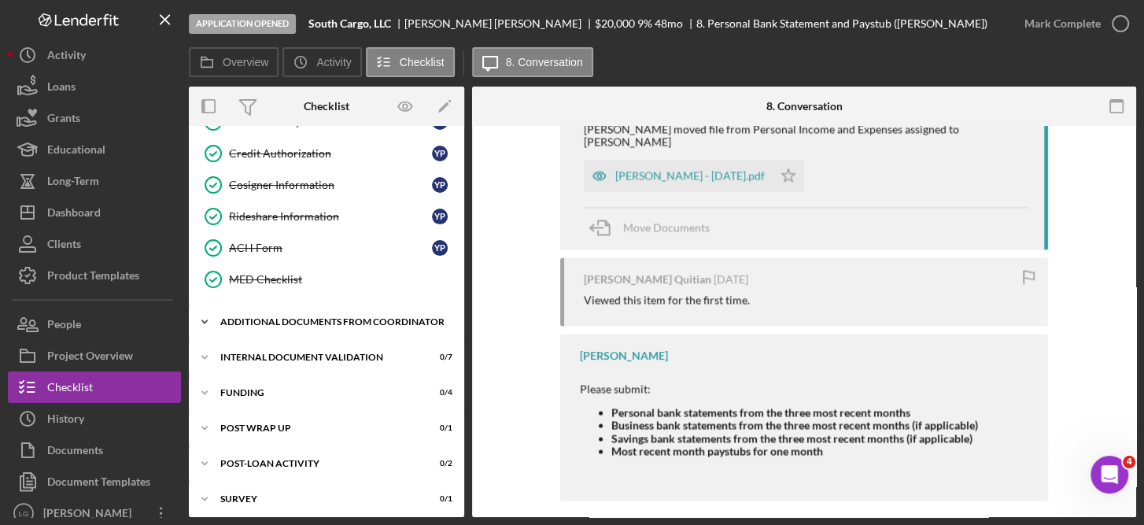
click at [315, 317] on div "Additional Documents from Coordinator" at bounding box center [332, 321] width 224 height 9
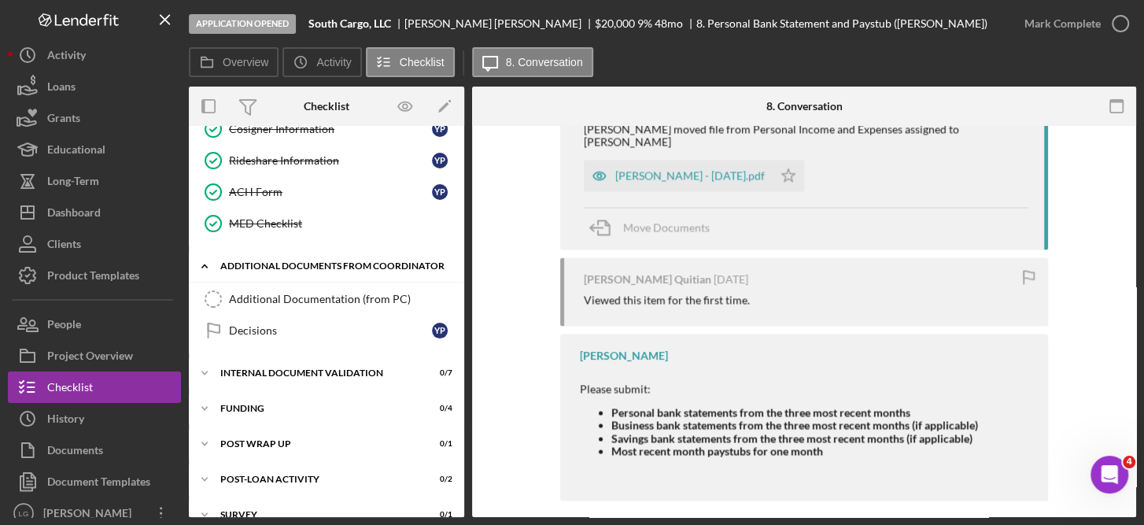
scroll to position [445, 0]
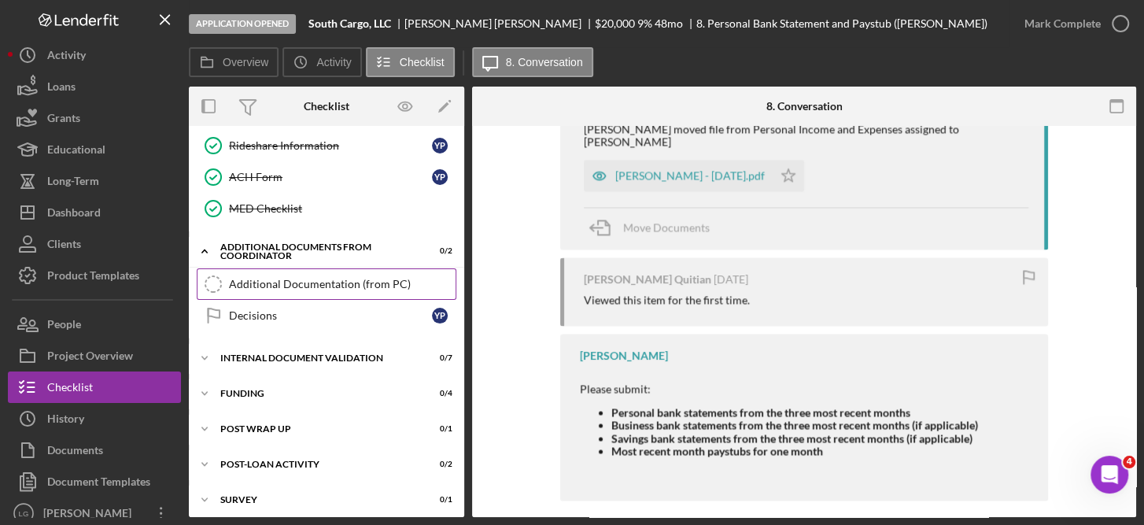
click at [349, 285] on link "Additional Documentation (from PC) Additional Documentation (from PC)" at bounding box center [327, 283] width 260 height 31
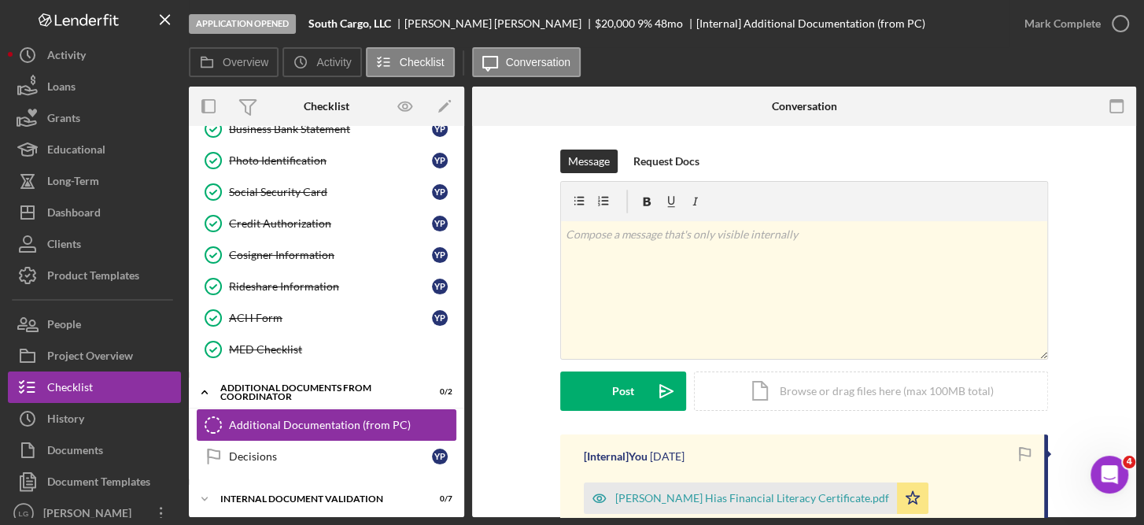
scroll to position [445, 0]
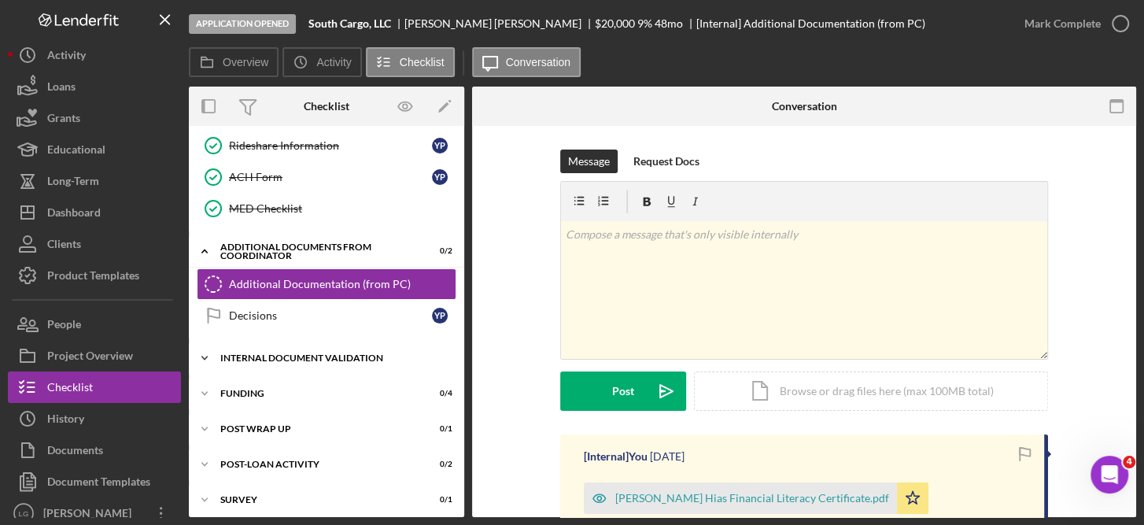
click at [368, 355] on div "Internal Document Validation" at bounding box center [332, 357] width 224 height 9
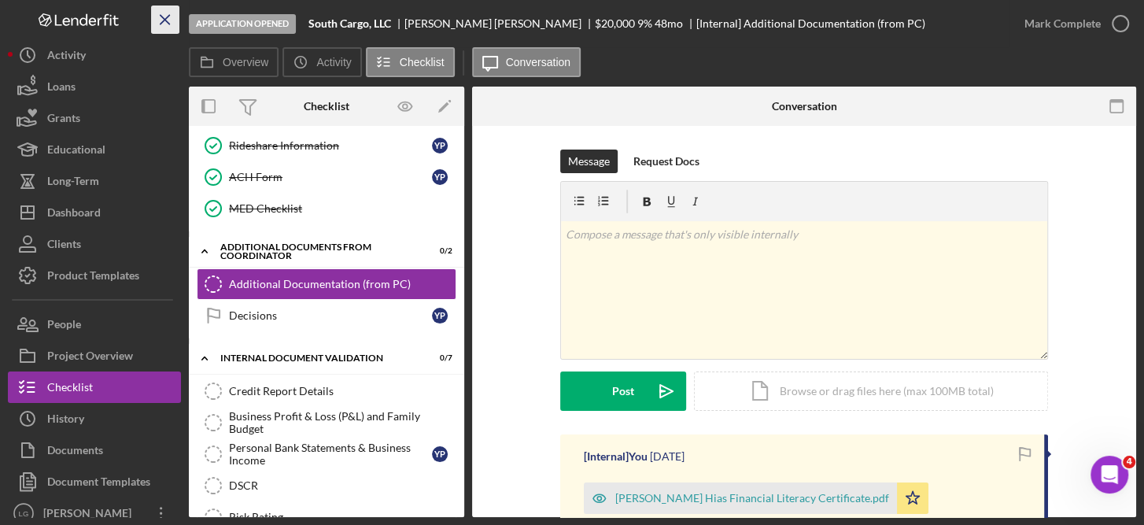
click at [177, 18] on icon "Icon/Menu Close" at bounding box center [165, 19] width 35 height 35
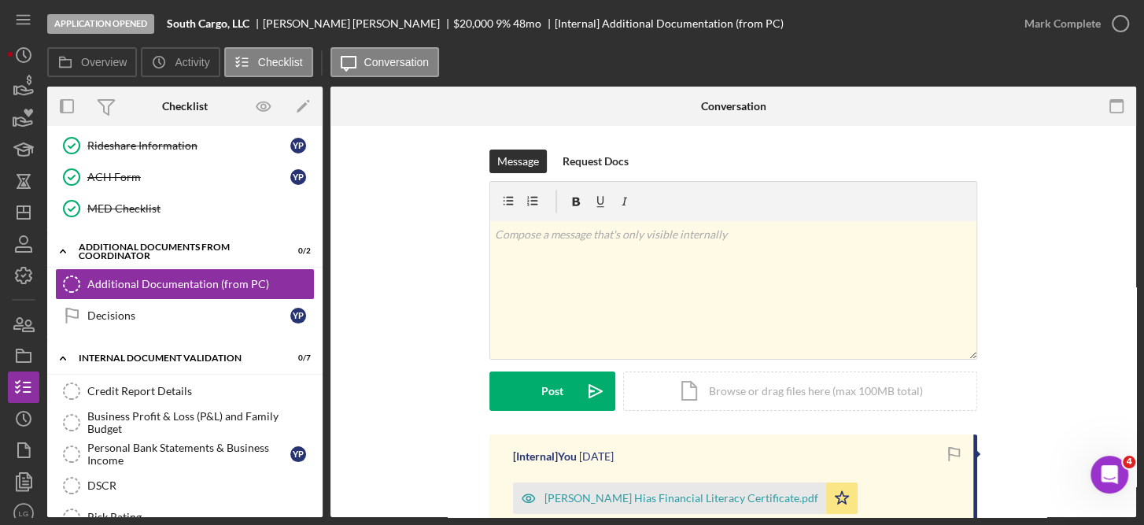
click at [19, 87] on icon "button" at bounding box center [25, 90] width 17 height 9
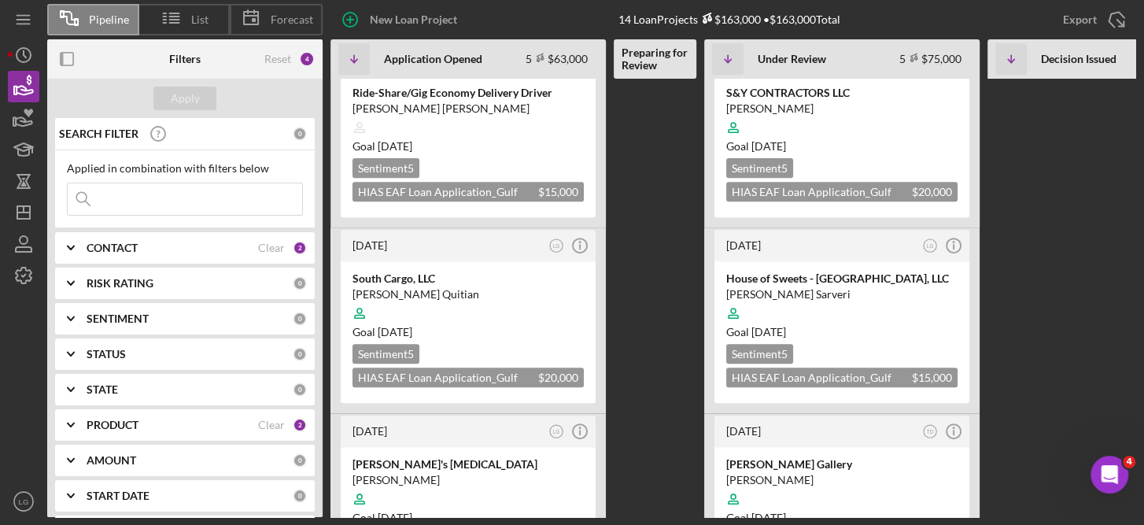
scroll to position [430, 0]
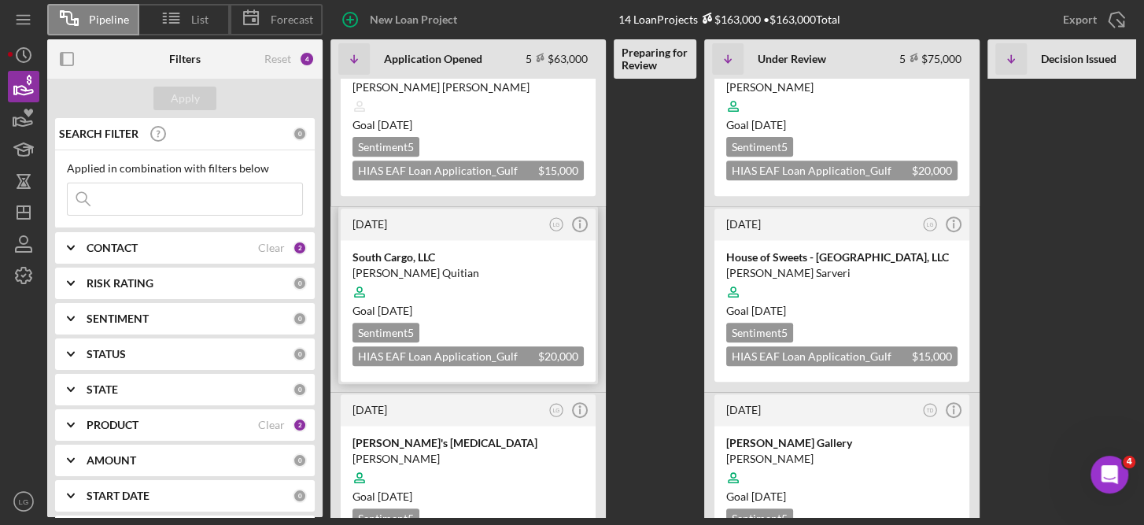
click at [529, 313] on div "Goal [DATE]" at bounding box center [468, 311] width 231 height 16
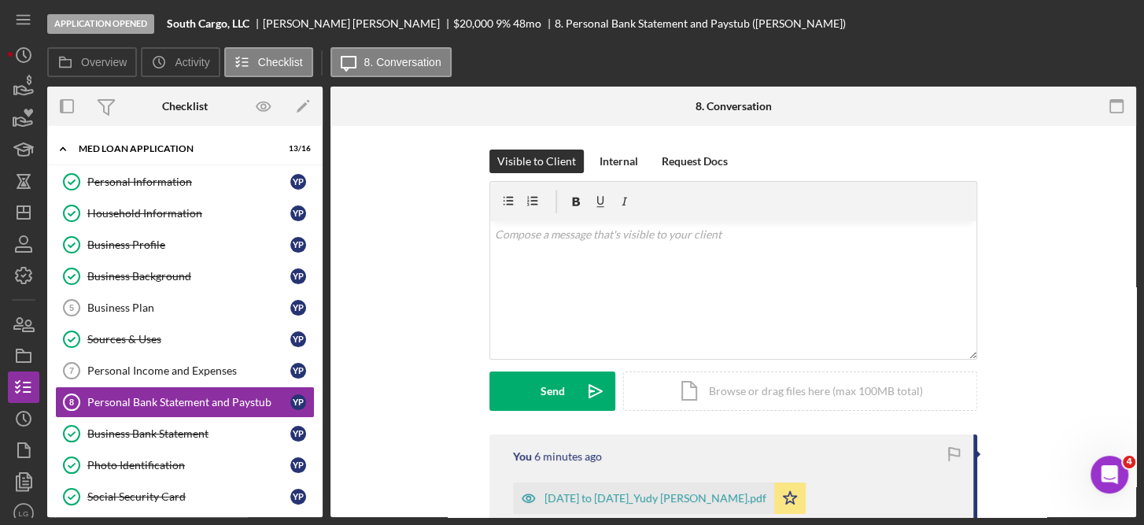
scroll to position [76, 0]
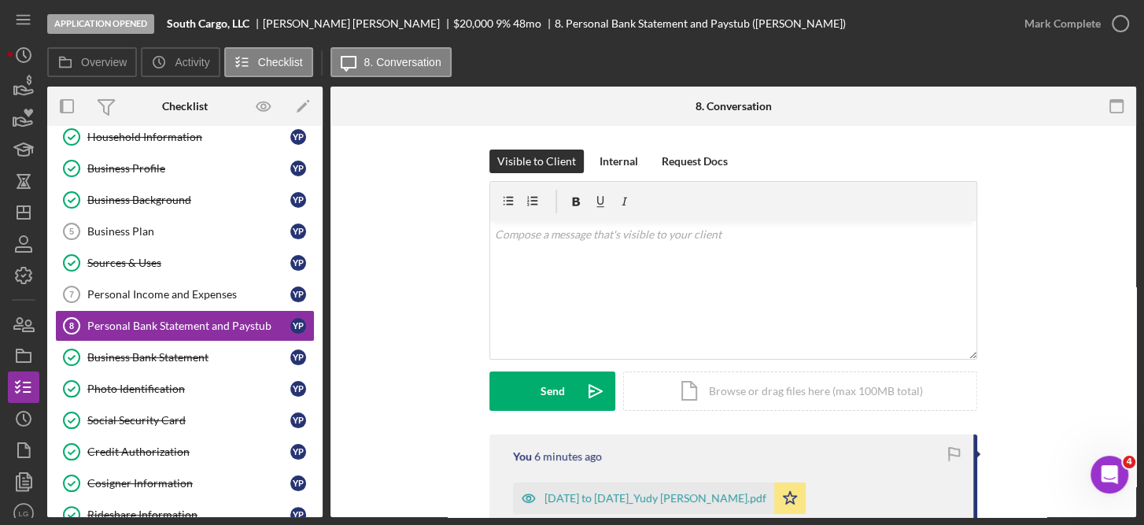
click at [317, 130] on div "Personal Information Personal Information Y P Household Information Household I…" at bounding box center [184, 345] width 275 height 511
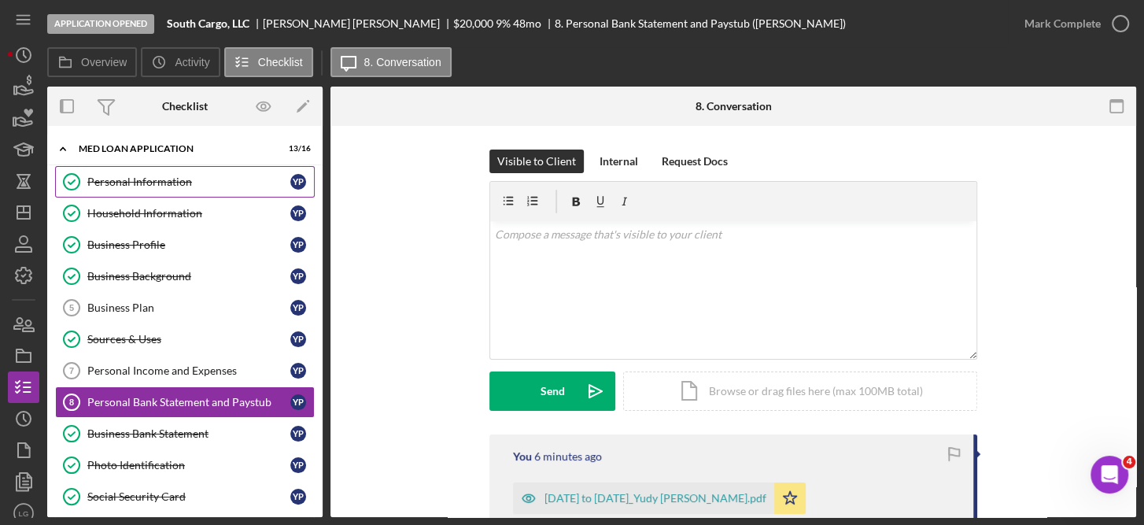
click at [157, 179] on div "Personal Information" at bounding box center [188, 181] width 203 height 13
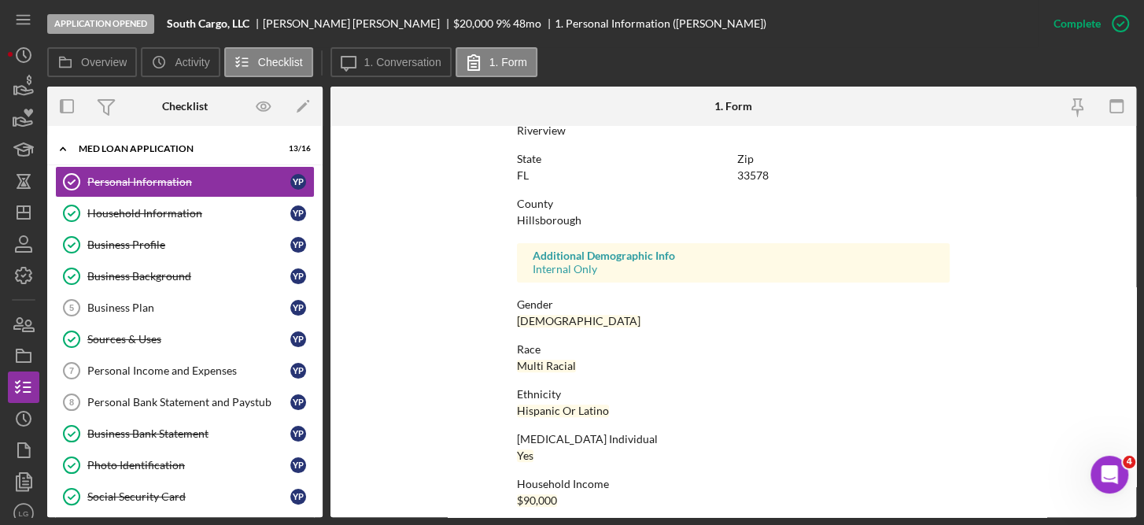
scroll to position [343, 0]
